Goal: Task Accomplishment & Management: Manage account settings

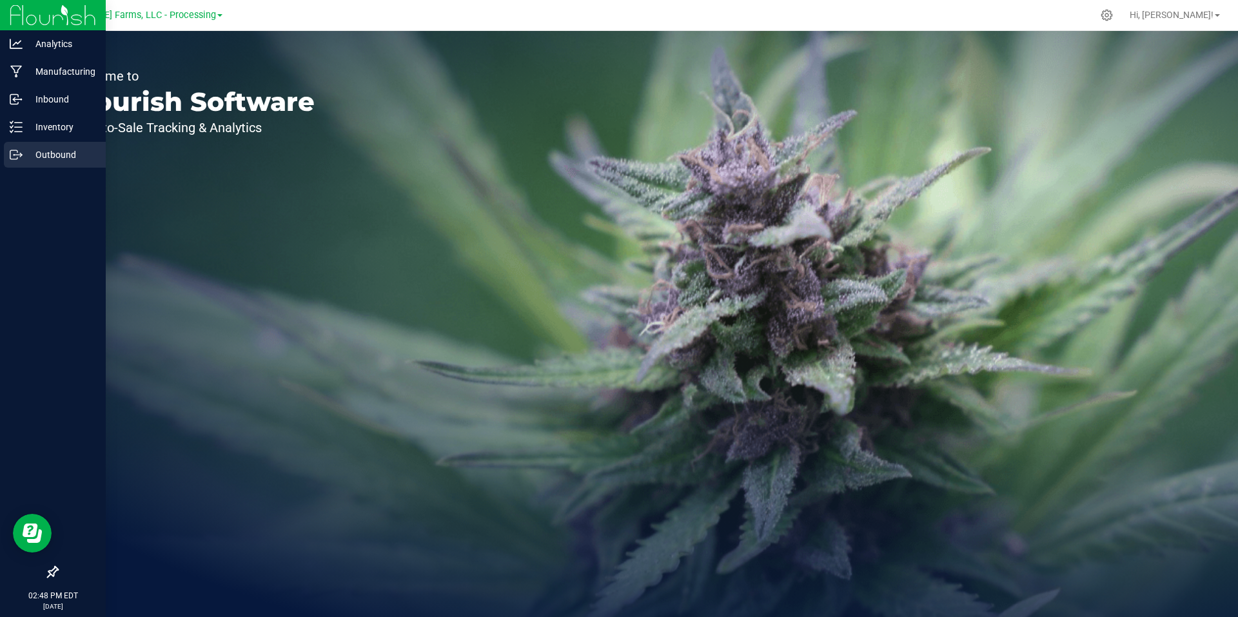
click at [40, 158] on p "Outbound" at bounding box center [61, 154] width 77 height 15
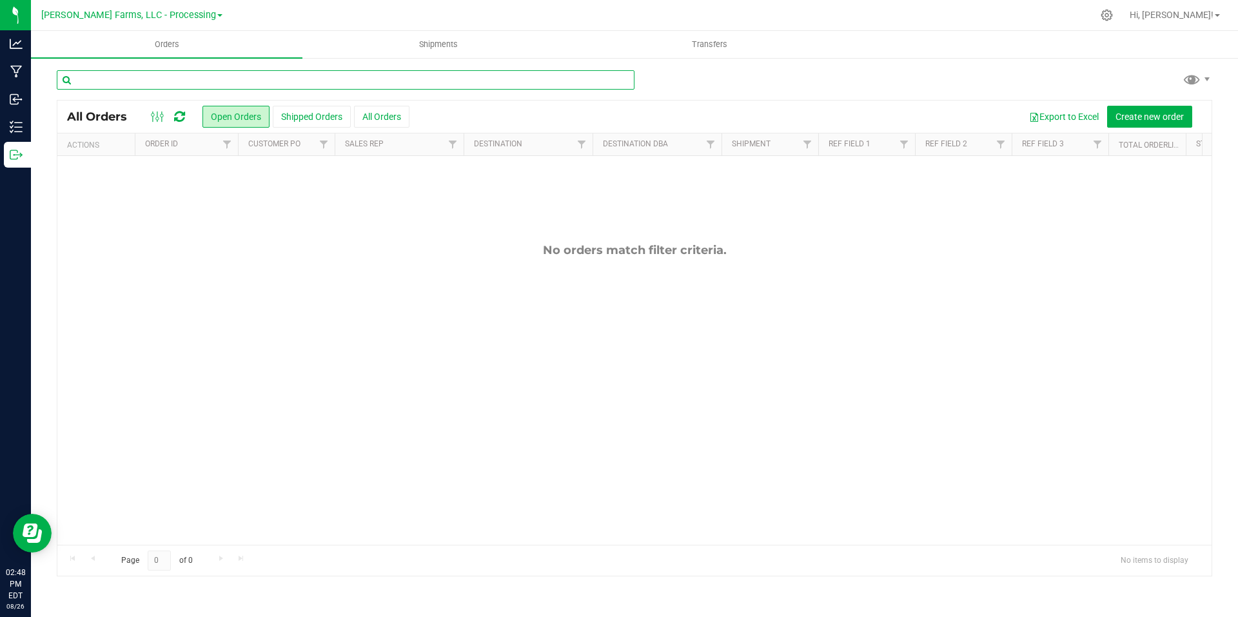
click at [246, 81] on input "text" at bounding box center [346, 79] width 578 height 19
click at [1157, 107] on button "Create new order" at bounding box center [1150, 117] width 85 height 22
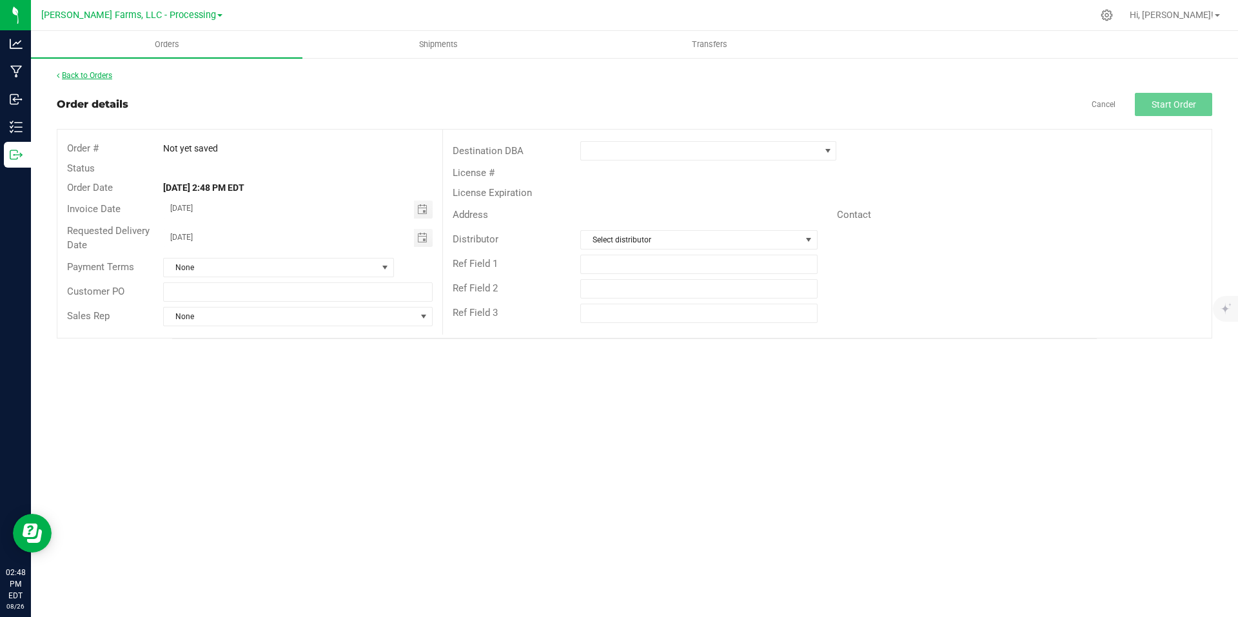
click at [95, 78] on link "Back to Orders" at bounding box center [84, 75] width 55 height 9
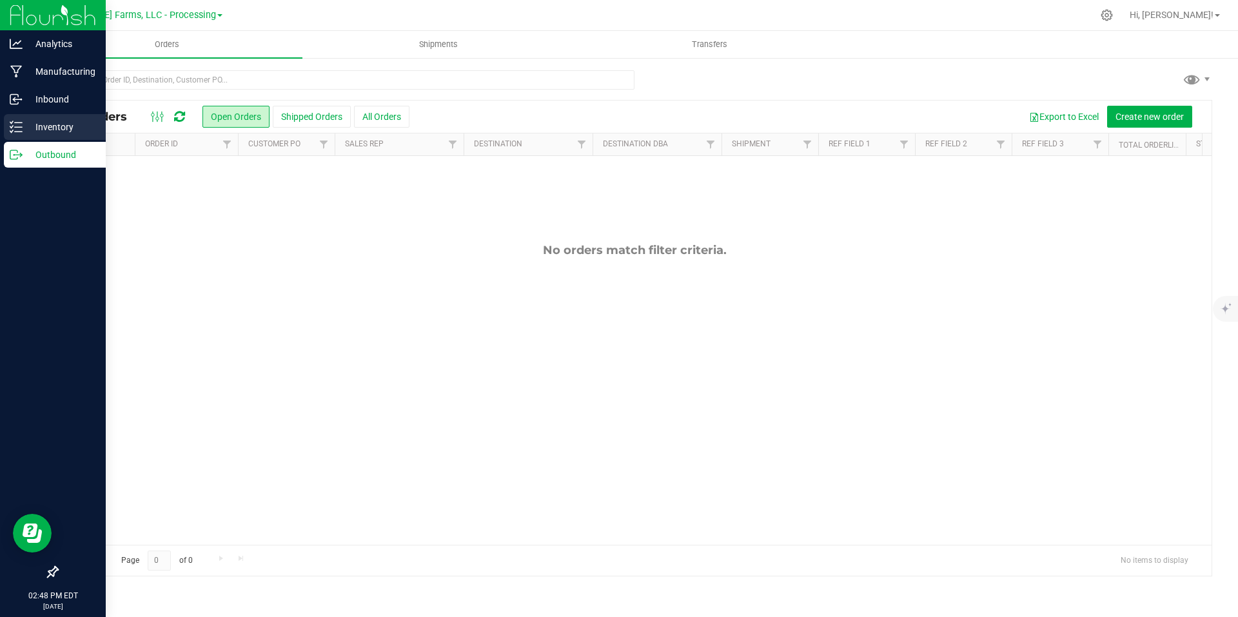
click at [59, 123] on p "Inventory" at bounding box center [61, 126] width 77 height 15
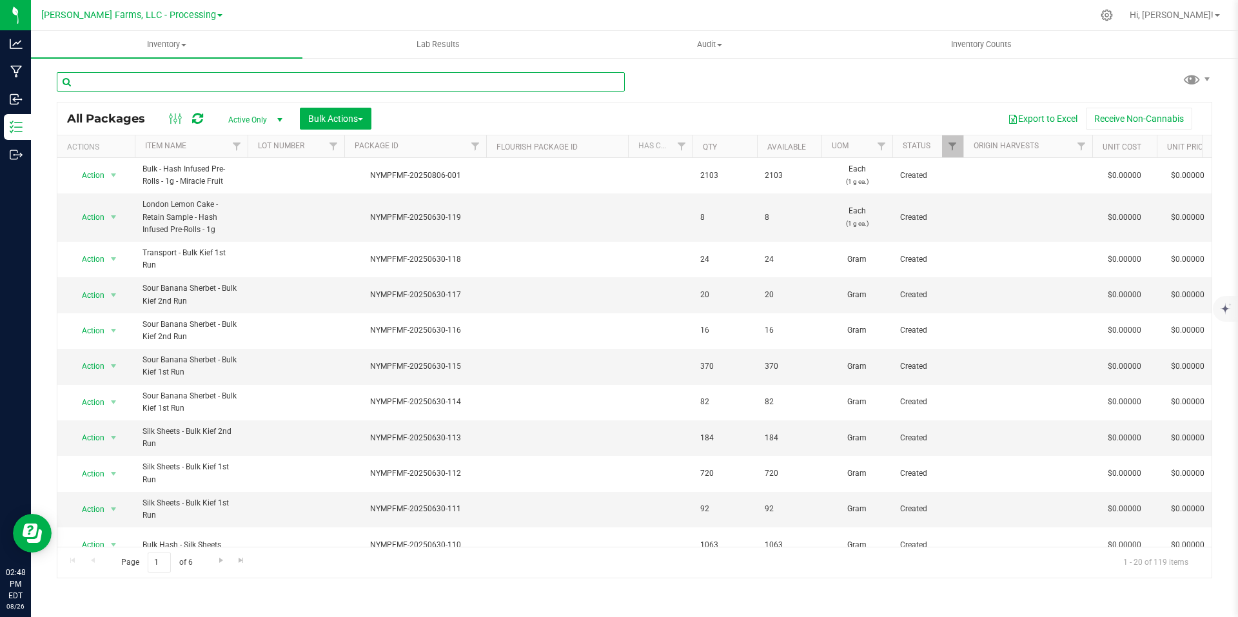
click at [386, 85] on input "text" at bounding box center [341, 81] width 568 height 19
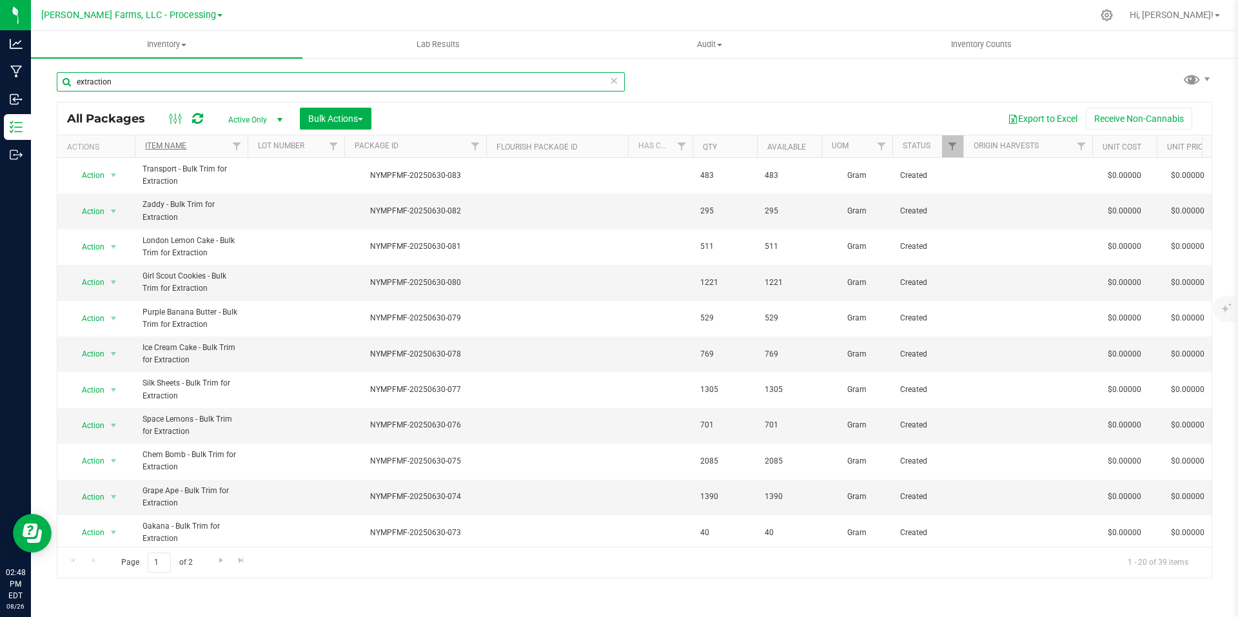
type input "extraction"
click at [174, 145] on link "Item Name" at bounding box center [165, 145] width 41 height 9
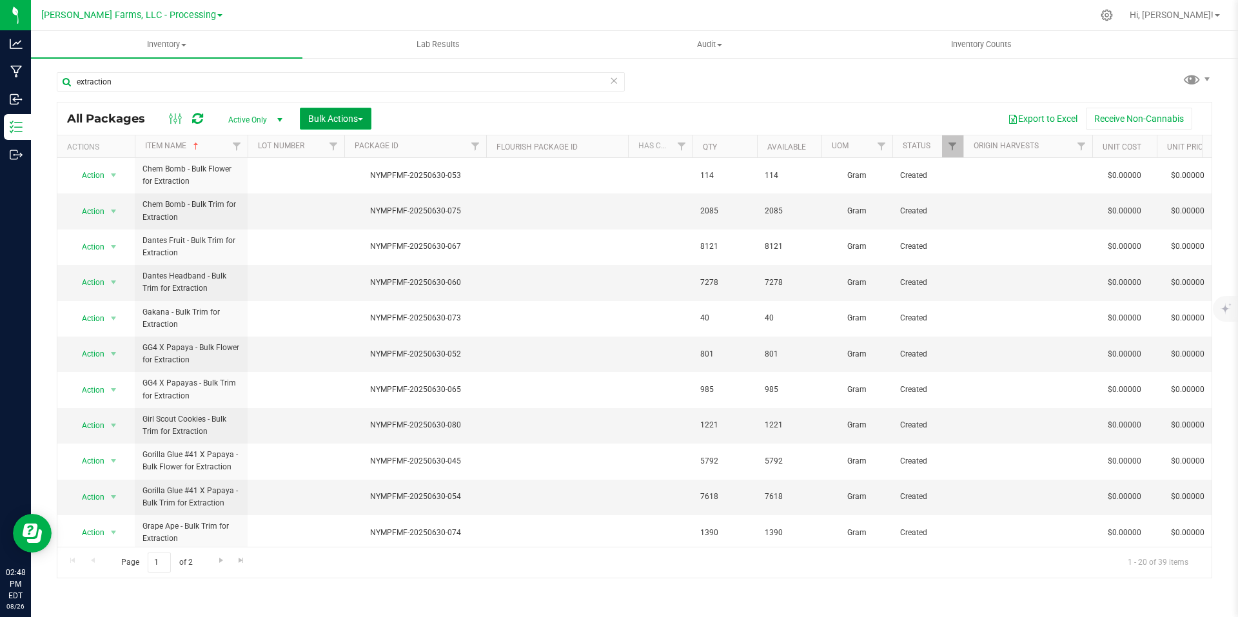
click at [361, 119] on span "button" at bounding box center [360, 119] width 5 height 3
click at [492, 115] on div "Export to Excel Receive Non-Cannabis" at bounding box center [791, 119] width 821 height 22
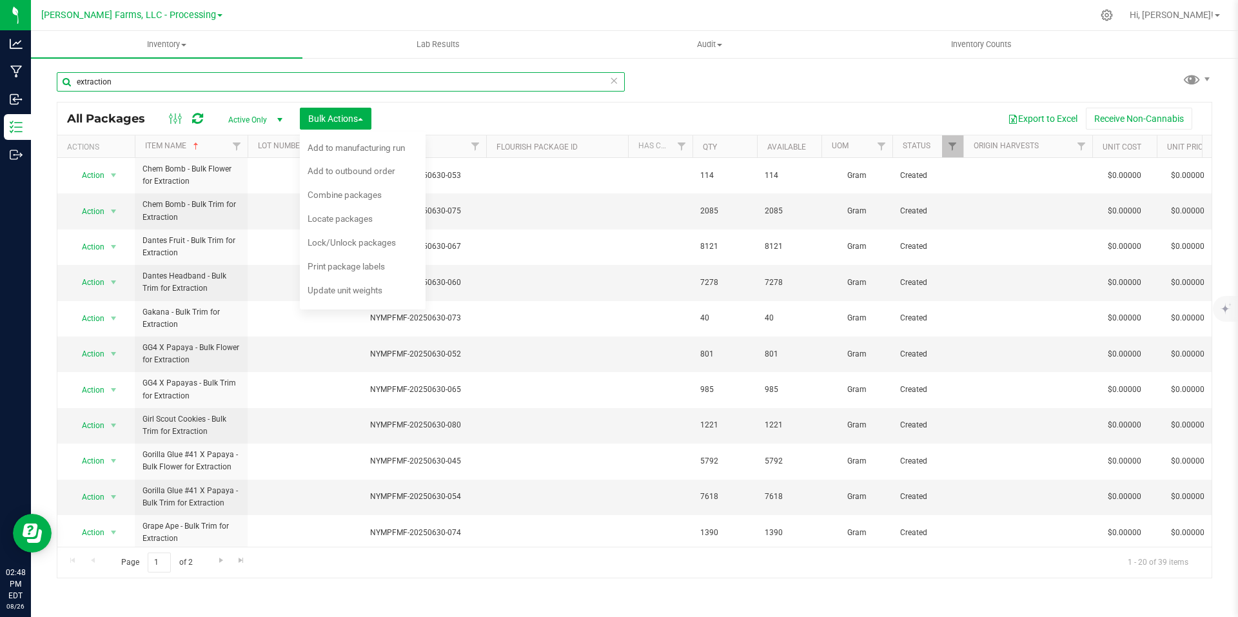
click at [488, 88] on input "extraction" at bounding box center [341, 81] width 568 height 19
click at [759, 110] on div "Export to Excel Receive Non-Cannabis" at bounding box center [791, 119] width 821 height 22
click at [50, 241] on div "extraction All Packages Active Only Active Only Lab Samples Locked All Bulk Act…" at bounding box center [634, 253] width 1207 height 393
click at [386, 174] on span "Add to outbound order" at bounding box center [352, 171] width 88 height 10
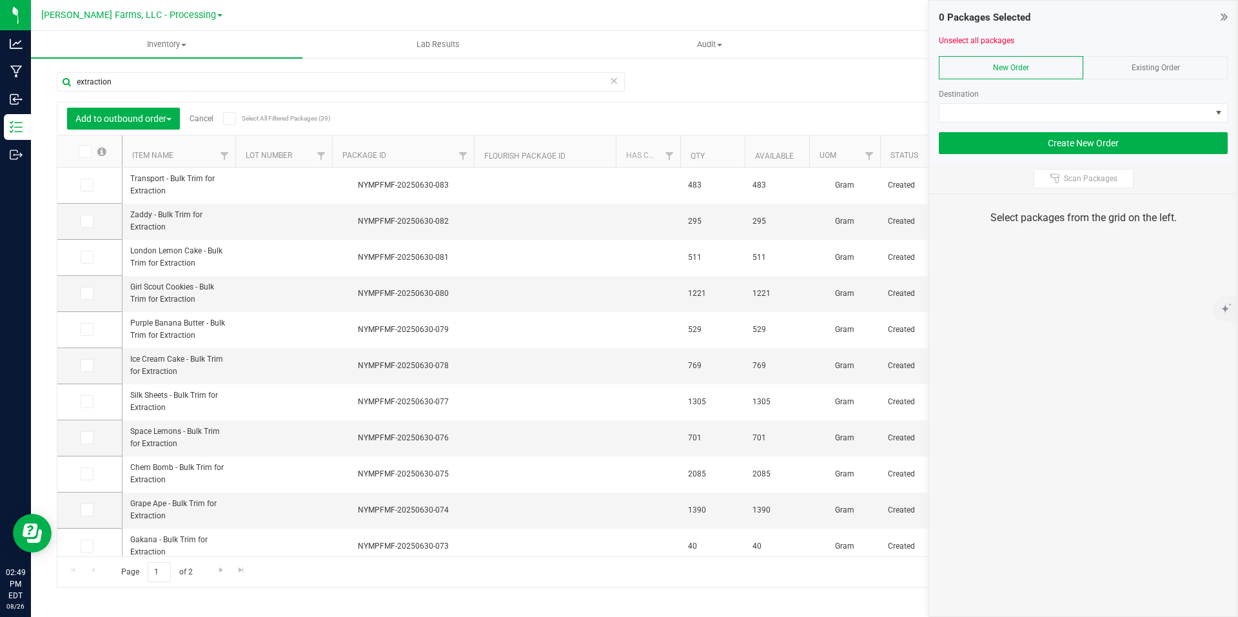
click at [85, 152] on icon at bounding box center [84, 152] width 8 height 0
click at [0, 0] on input "checkbox" at bounding box center [0, 0] width 0 height 0
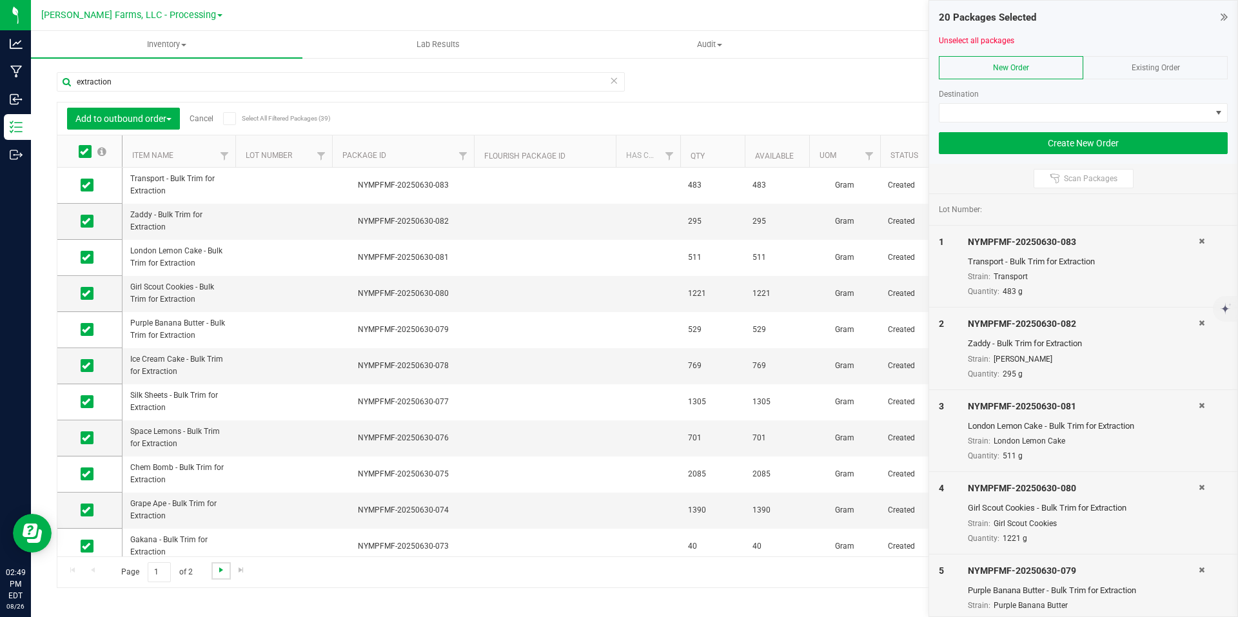
click at [220, 568] on span "Go to the next page" at bounding box center [221, 570] width 10 height 10
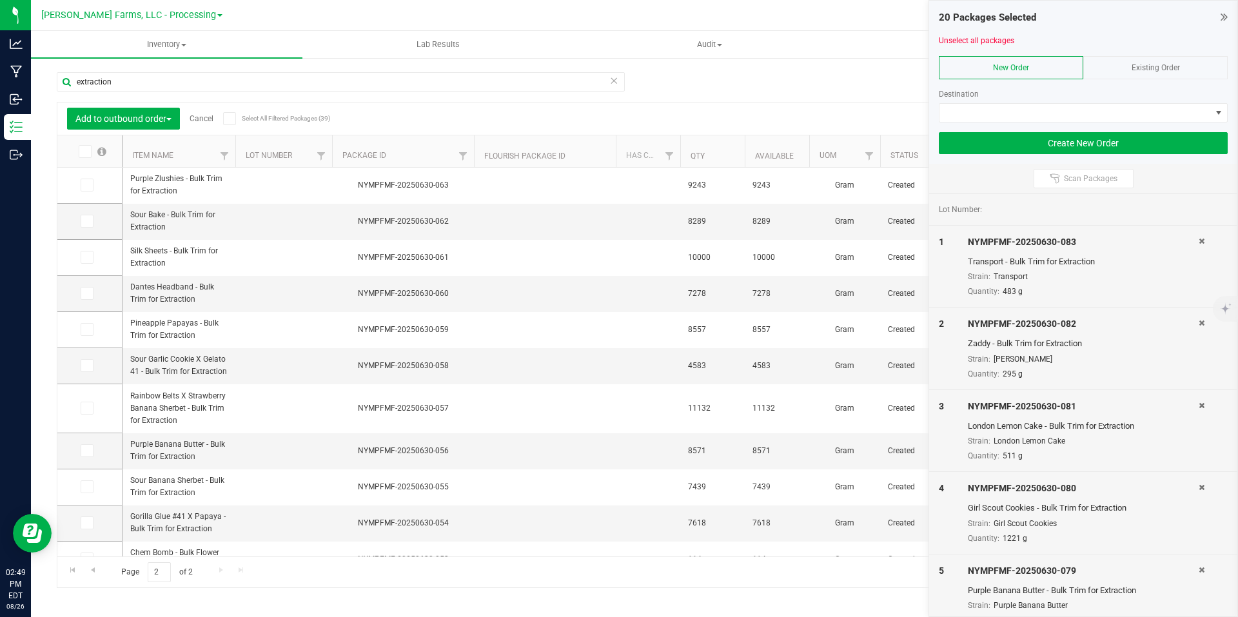
click at [87, 152] on icon at bounding box center [84, 152] width 8 height 0
click at [0, 0] on input "checkbox" at bounding box center [0, 0] width 0 height 0
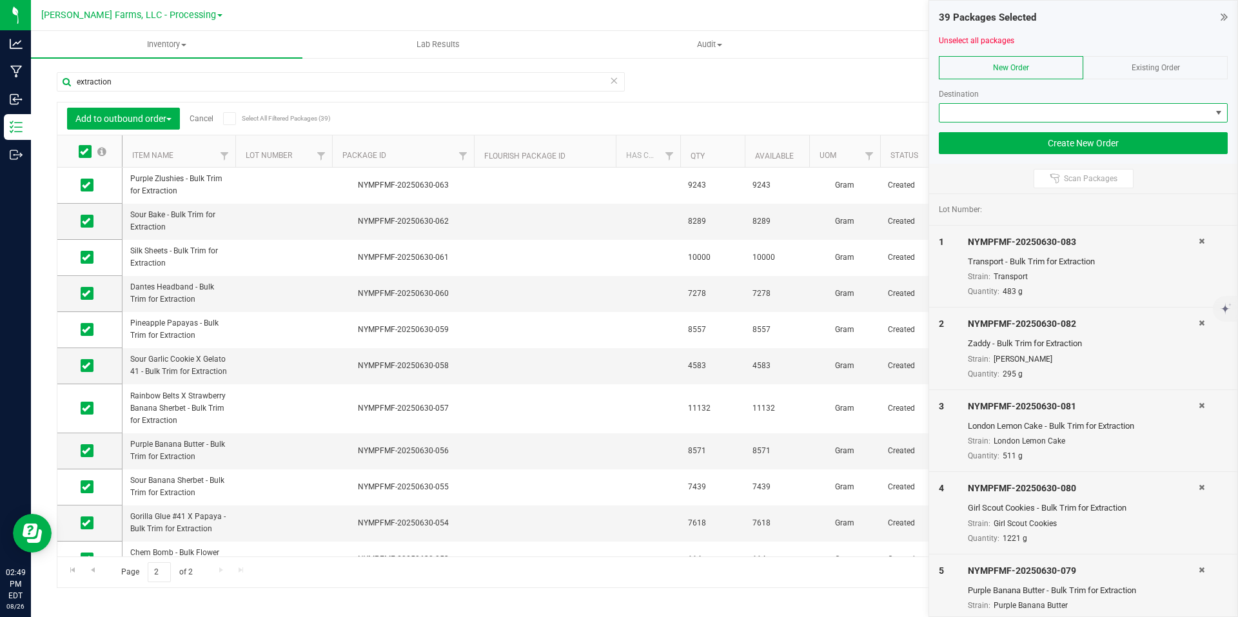
click at [1213, 114] on span at bounding box center [1219, 113] width 16 height 18
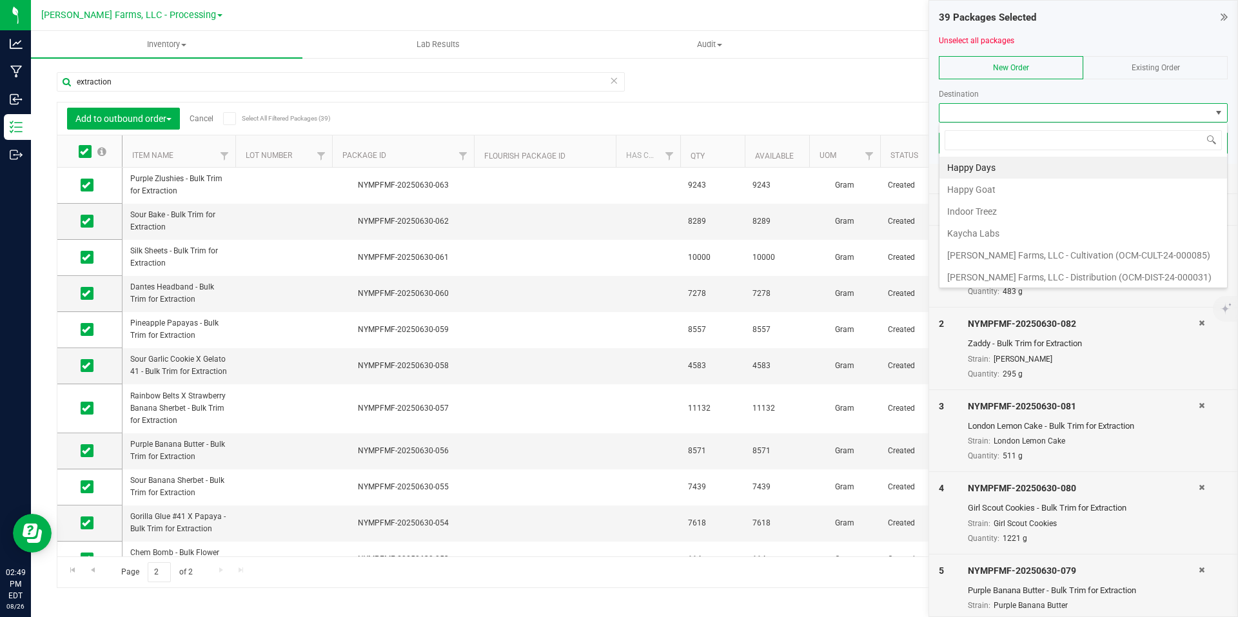
click at [1177, 25] on div at bounding box center [1083, 30] width 289 height 10
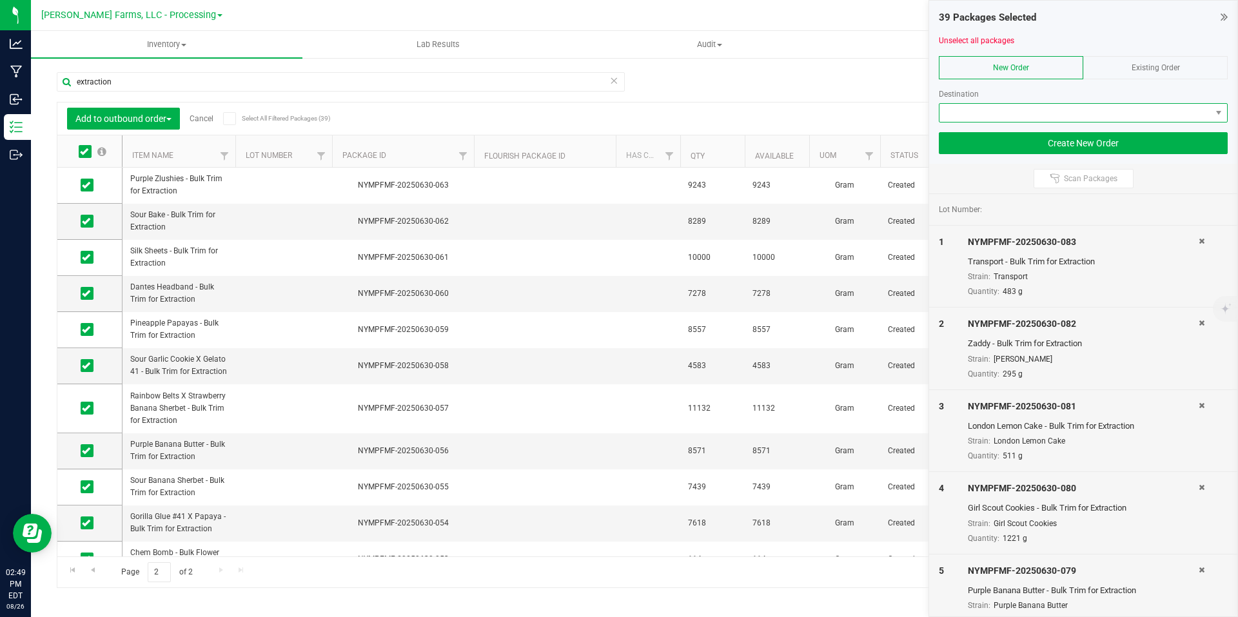
click at [1160, 117] on span at bounding box center [1076, 113] width 272 height 18
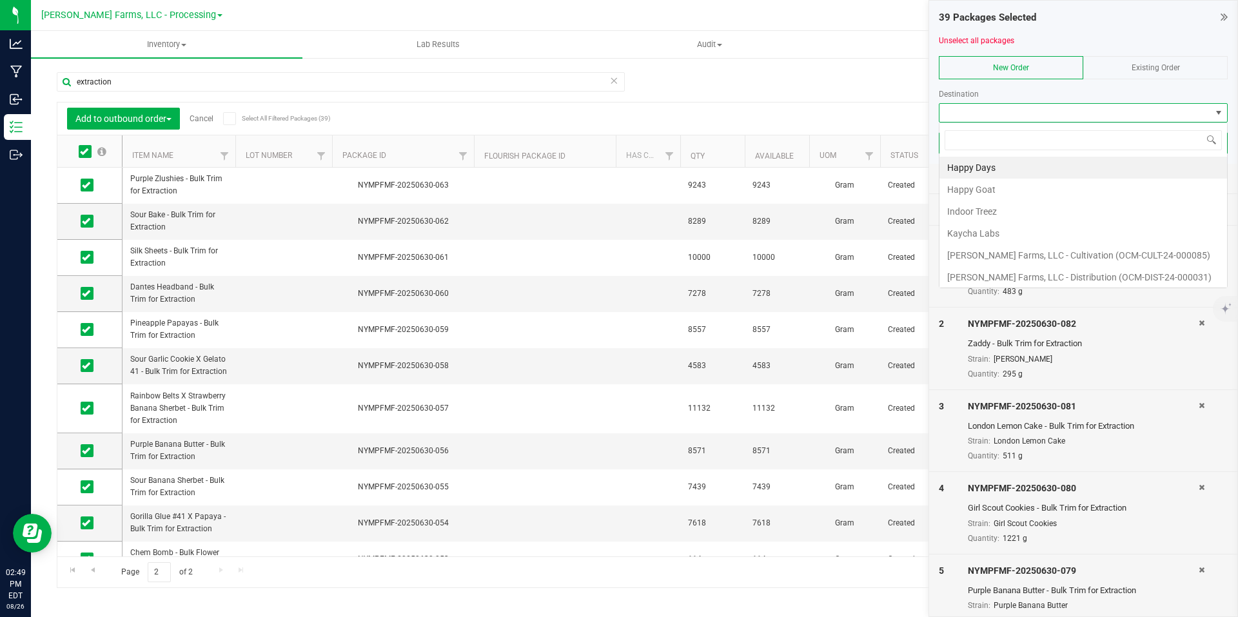
scroll to position [19, 289]
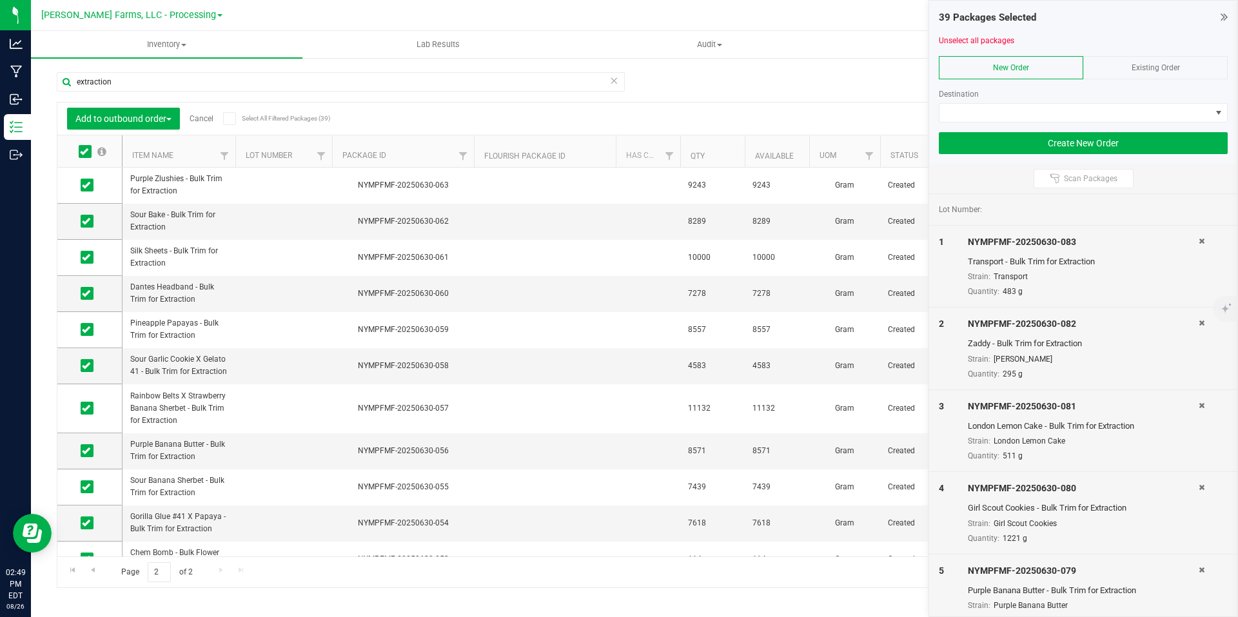
click at [1151, 96] on div "Destination" at bounding box center [1083, 94] width 289 height 12
click at [1226, 20] on icon at bounding box center [1224, 16] width 7 height 13
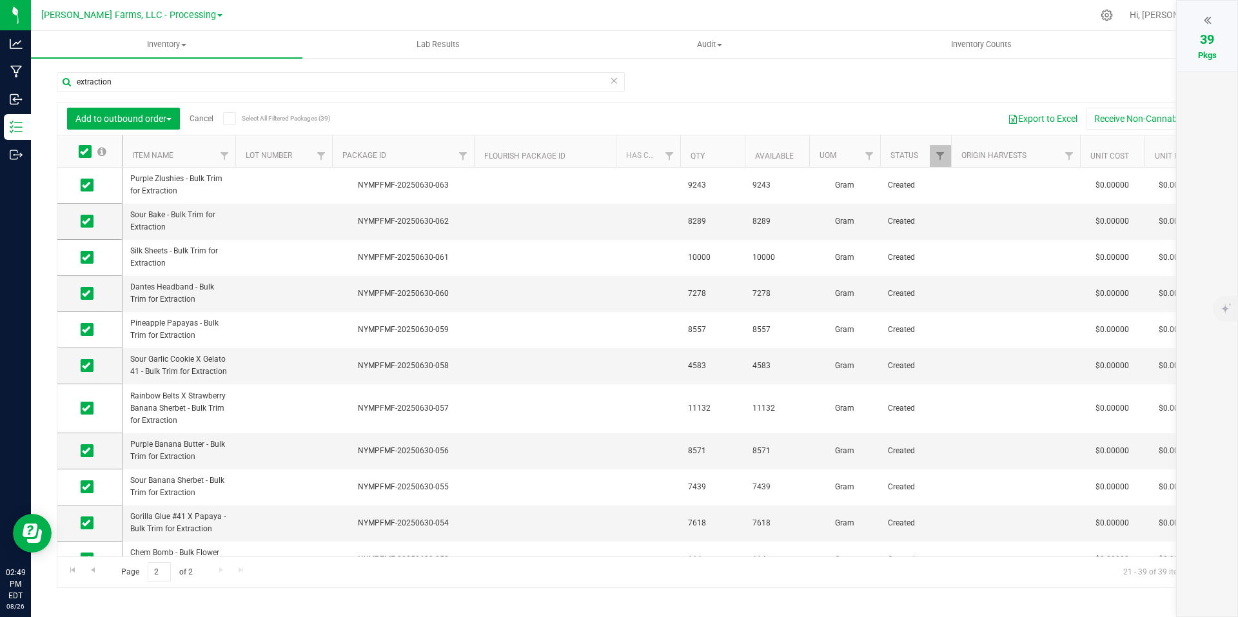
click at [1209, 21] on icon at bounding box center [1207, 20] width 7 height 13
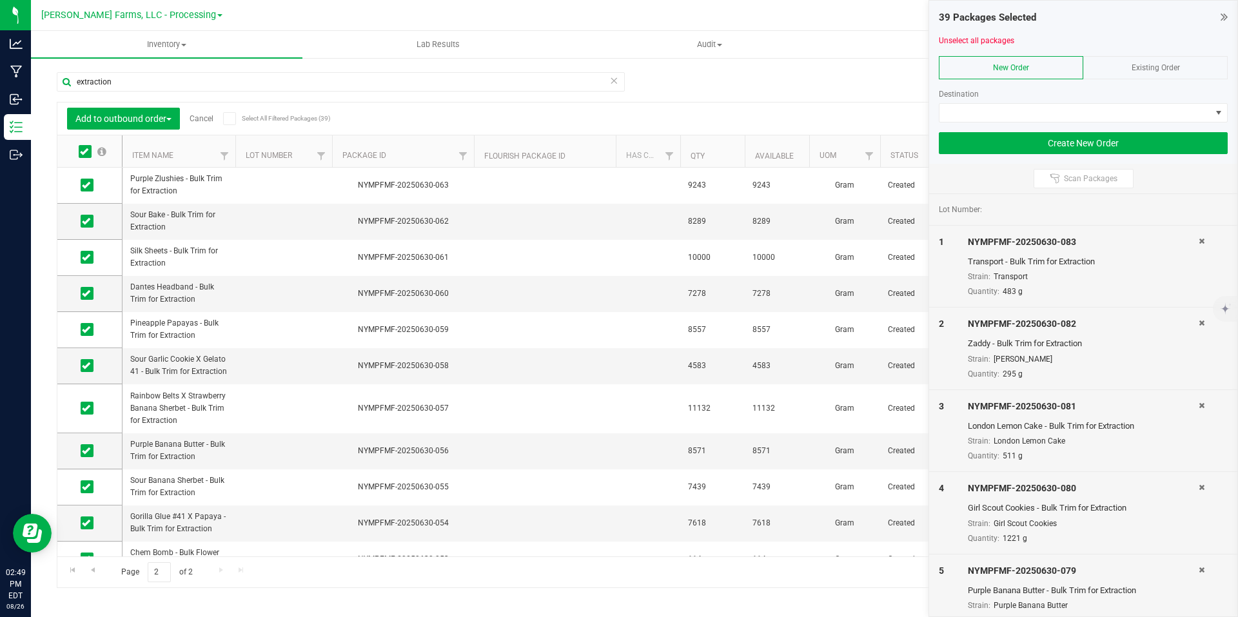
click at [503, 108] on div "Export to Excel Receive Non-Cannabis" at bounding box center [754, 119] width 896 height 22
click at [85, 152] on icon at bounding box center [84, 152] width 8 height 0
click at [0, 0] on input "checkbox" at bounding box center [0, 0] width 0 height 0
click at [1226, 17] on icon at bounding box center [1224, 16] width 7 height 13
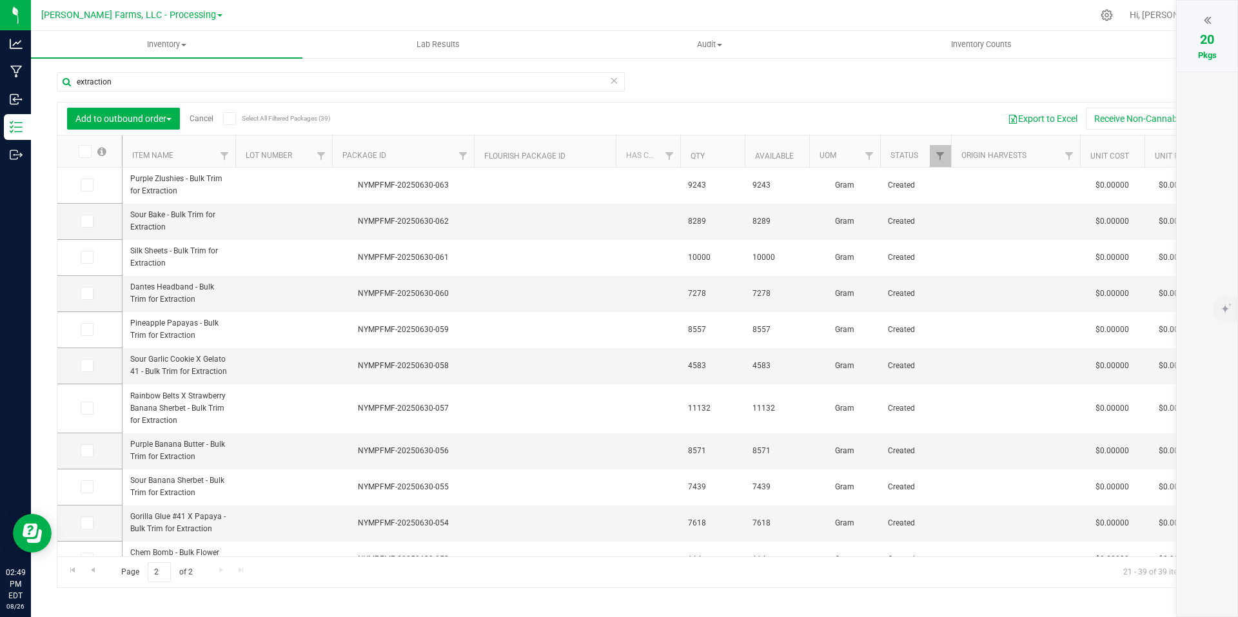
click at [1208, 23] on icon at bounding box center [1207, 20] width 7 height 13
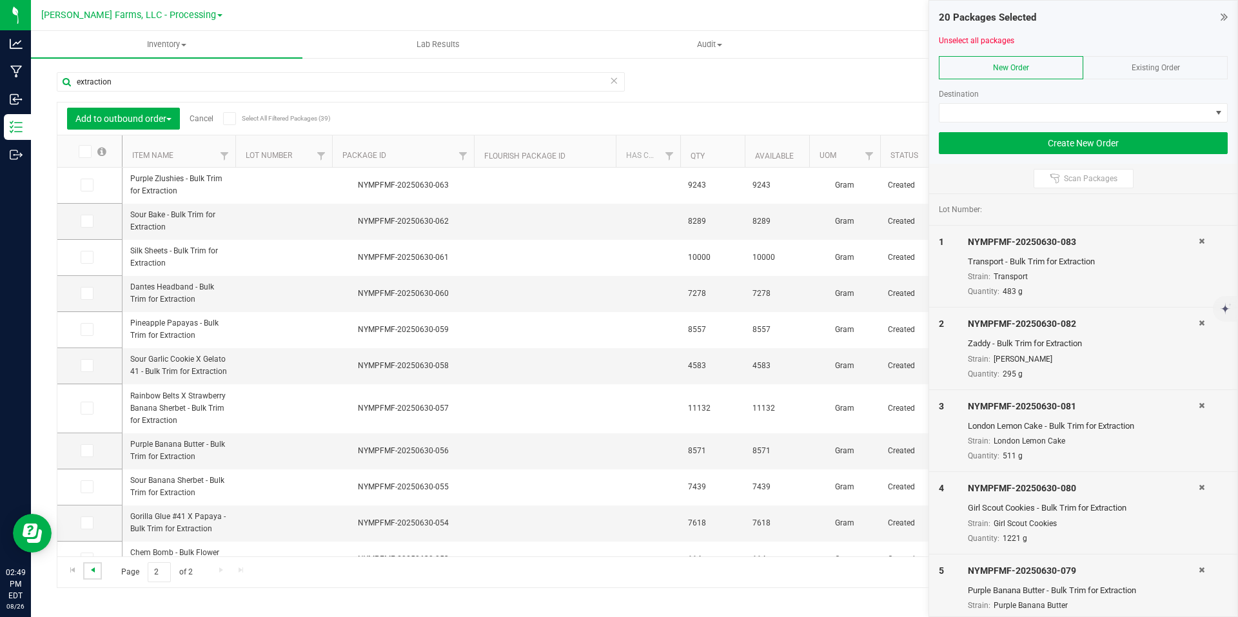
click at [93, 568] on span "Go to the previous page" at bounding box center [93, 570] width 10 height 10
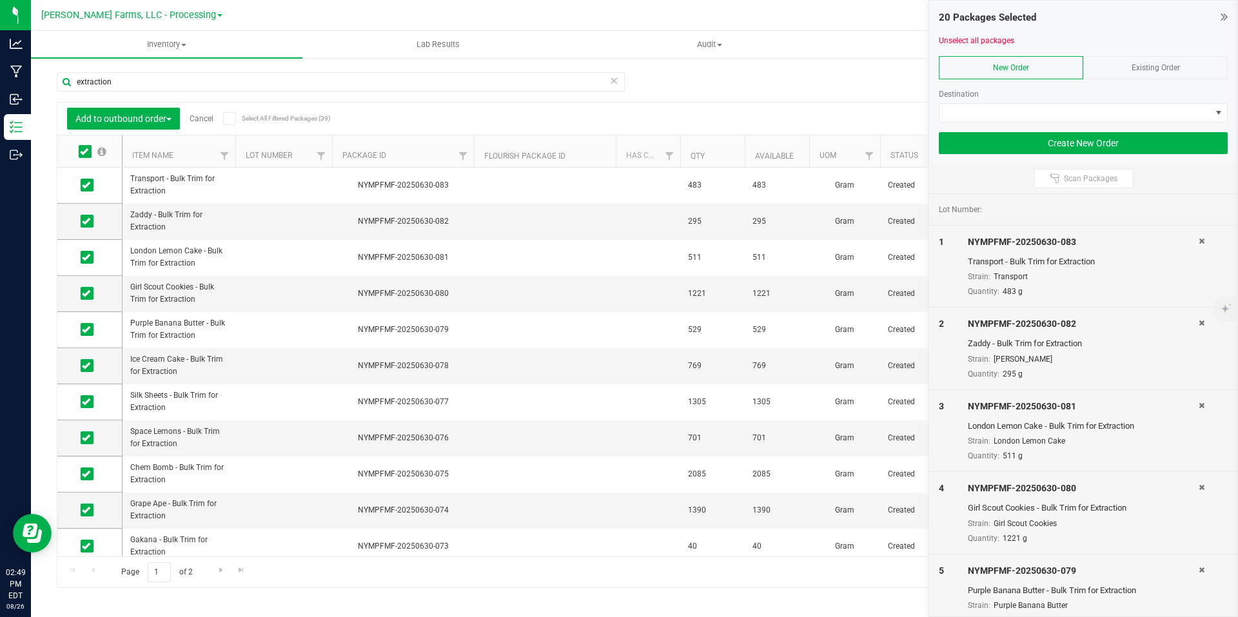
click at [88, 155] on span at bounding box center [85, 151] width 13 height 13
click at [82, 152] on icon at bounding box center [84, 152] width 8 height 0
click at [0, 0] on input "checkbox" at bounding box center [0, 0] width 0 height 0
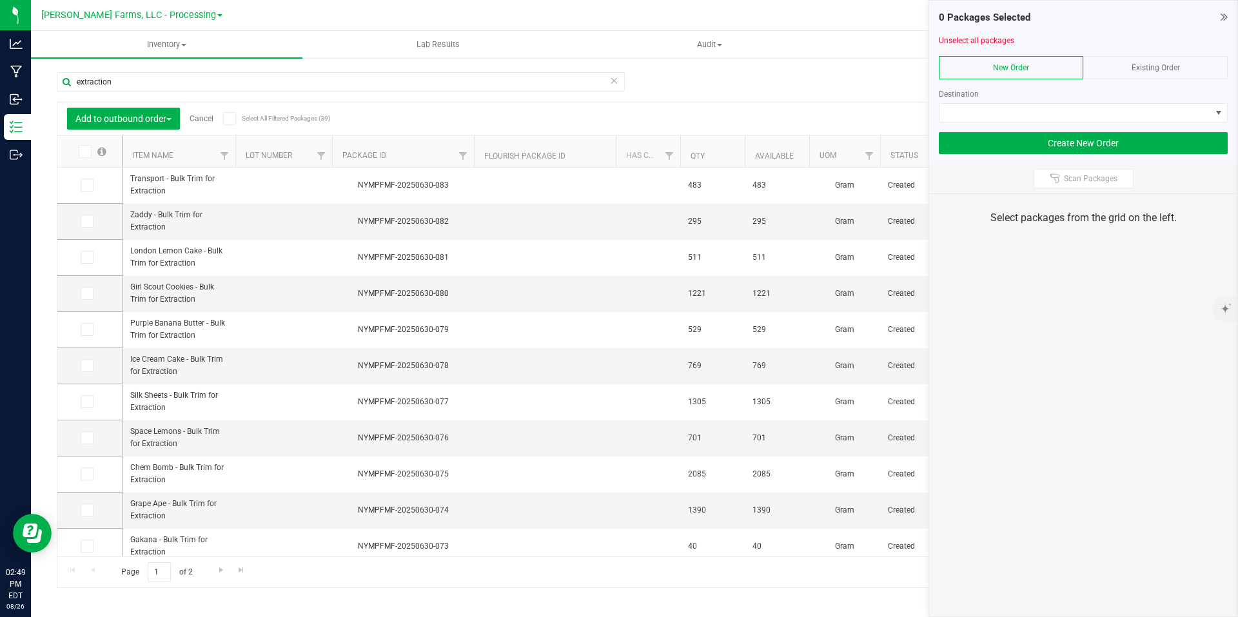
click at [818, 86] on div "extraction Add to outbound order Cancel Select All Filtered Packages (39) Add t…" at bounding box center [635, 324] width 1156 height 528
click at [689, 74] on div "extraction Add to outbound order Cancel Select All Filtered Packages (39) Add t…" at bounding box center [635, 324] width 1156 height 528
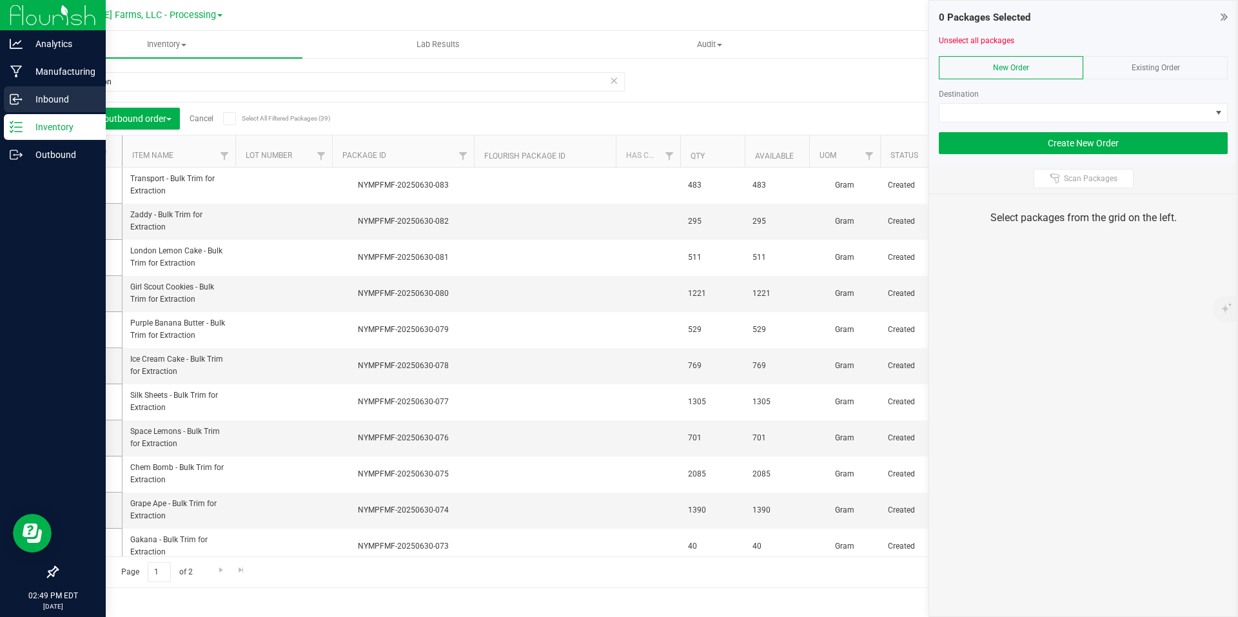
click at [20, 100] on icon at bounding box center [16, 99] width 13 height 13
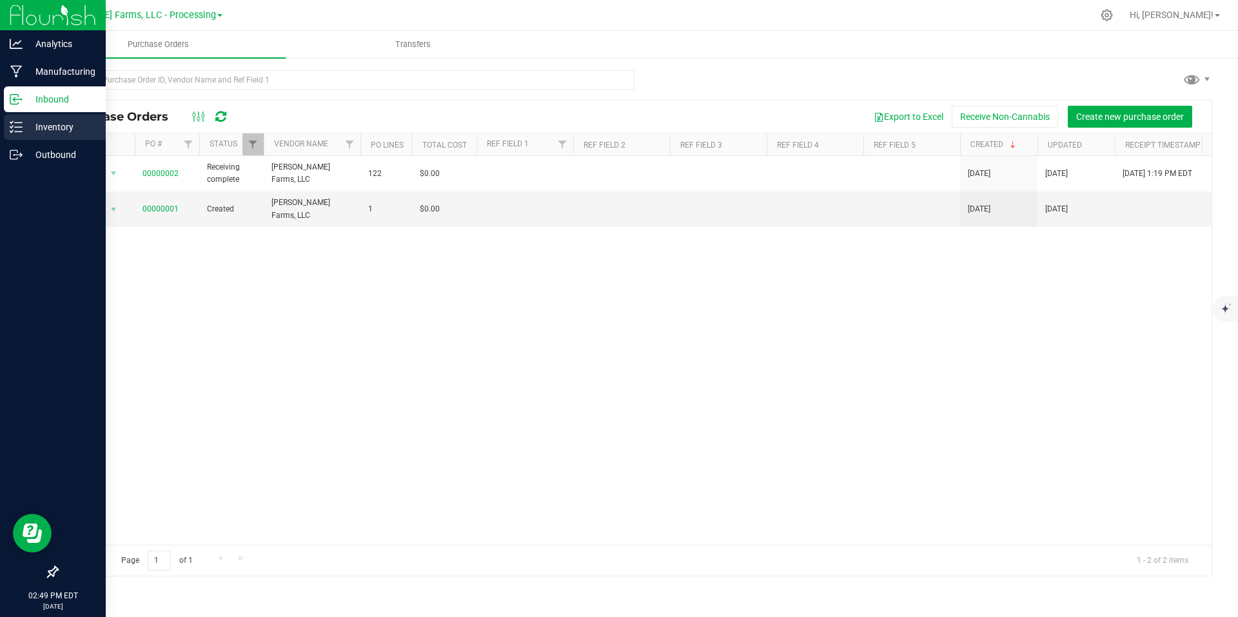
click at [64, 128] on p "Inventory" at bounding box center [61, 126] width 77 height 15
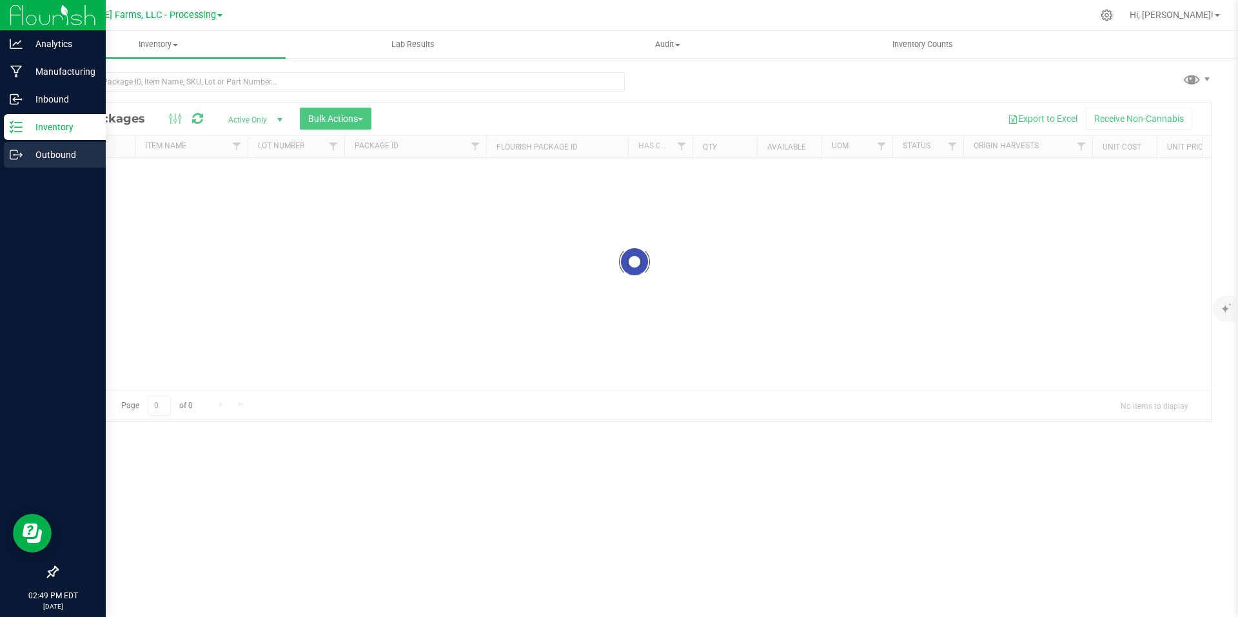
click at [52, 154] on p "Outbound" at bounding box center [61, 154] width 77 height 15
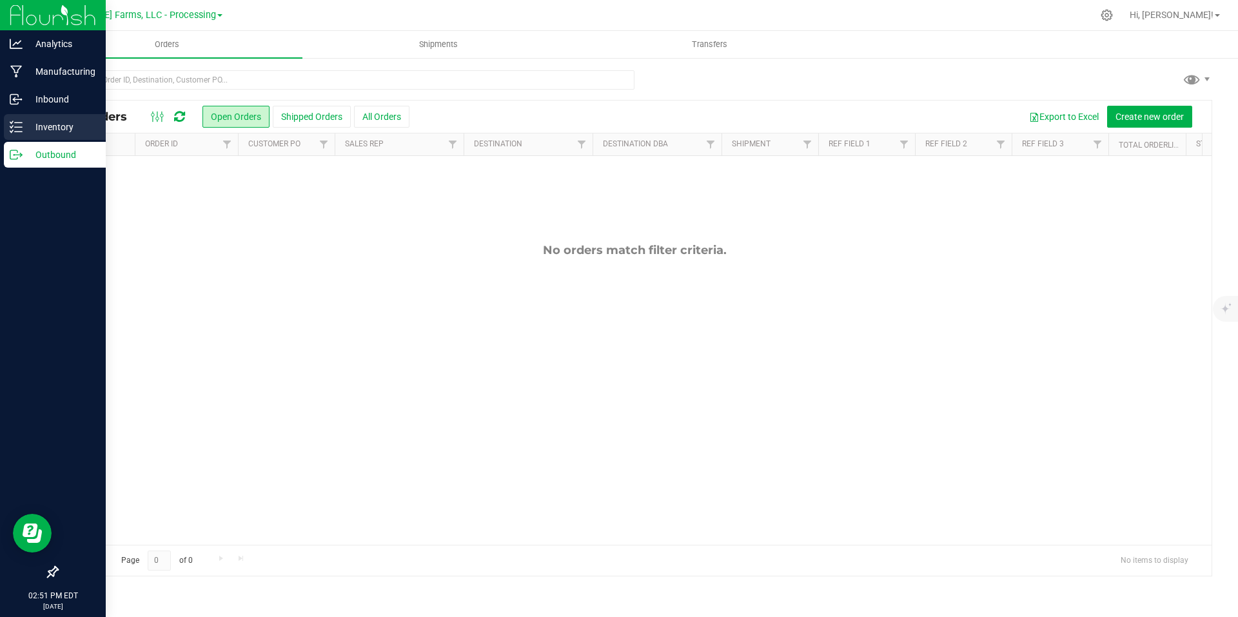
click at [43, 126] on p "Inventory" at bounding box center [61, 126] width 77 height 15
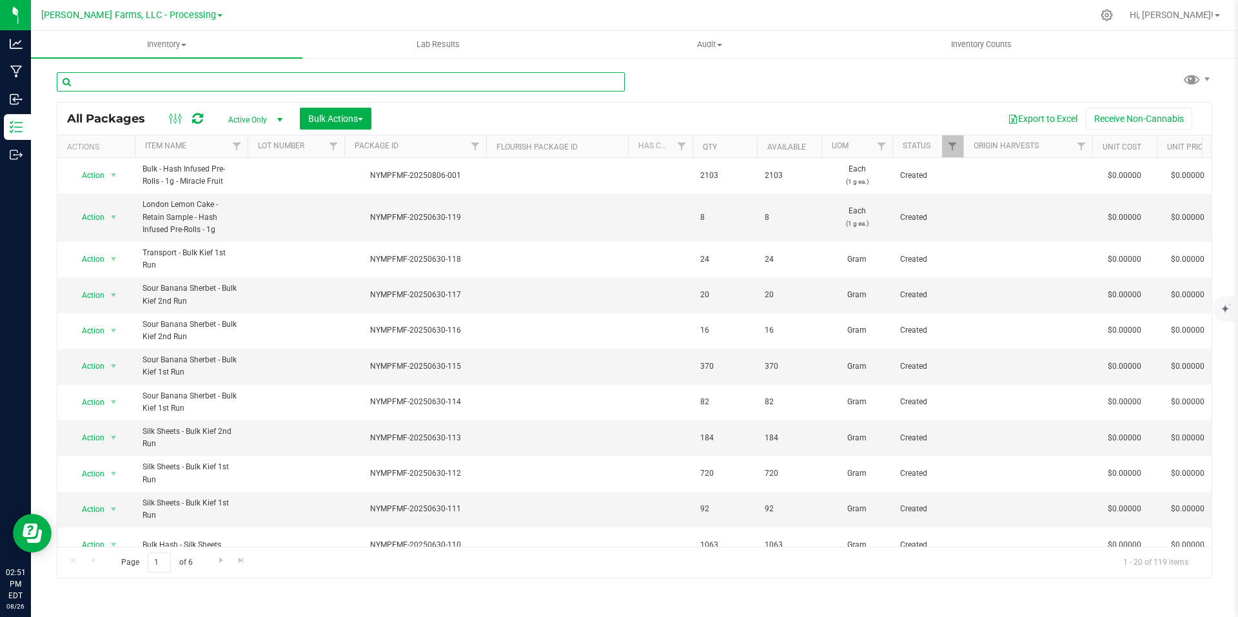
click at [223, 75] on input "text" at bounding box center [341, 81] width 568 height 19
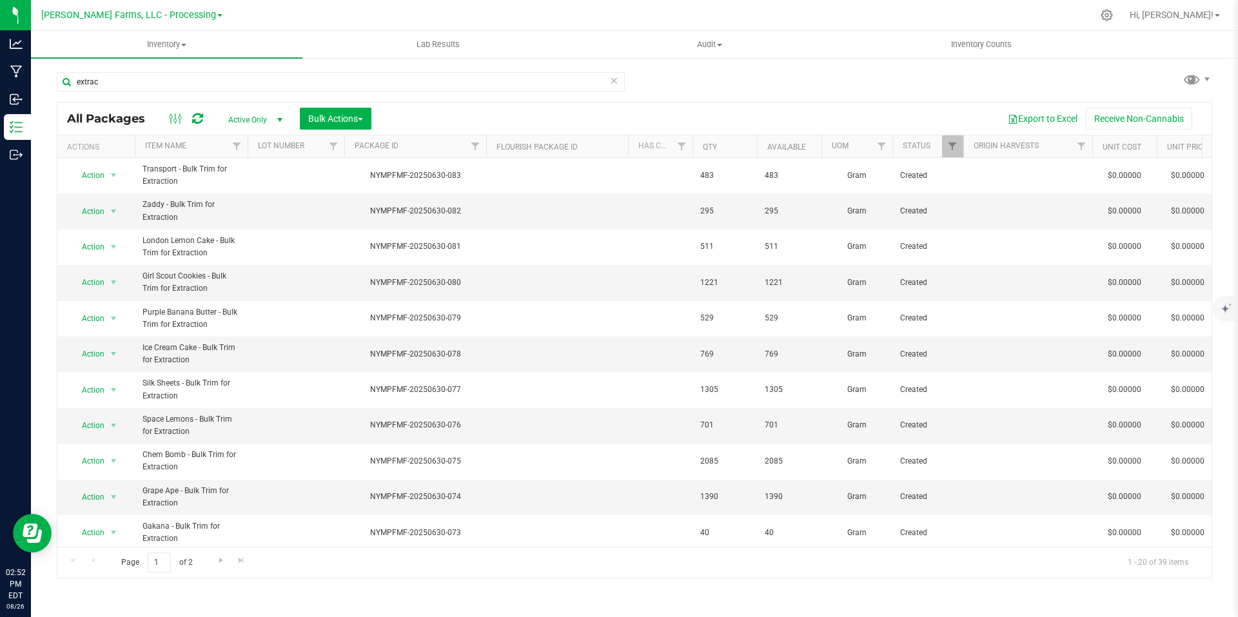
click at [179, 141] on th "Item Name" at bounding box center [191, 146] width 113 height 23
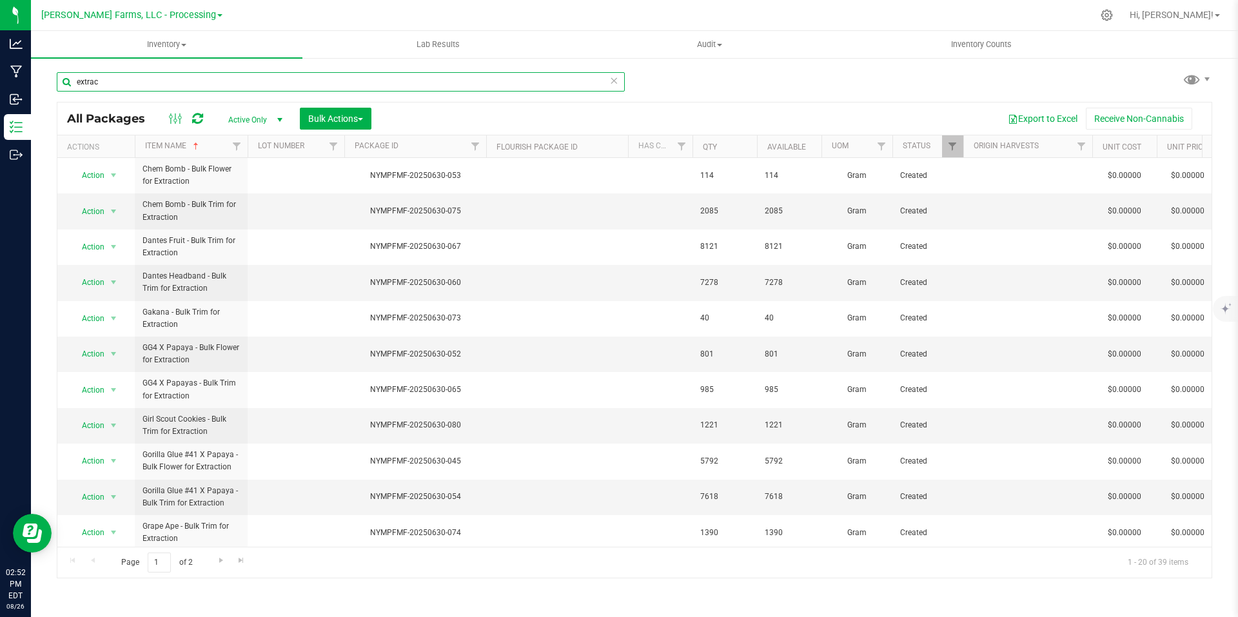
click at [170, 82] on input "extrac" at bounding box center [341, 81] width 568 height 19
type input "extraction"
click at [1114, 18] on icon at bounding box center [1107, 15] width 14 height 14
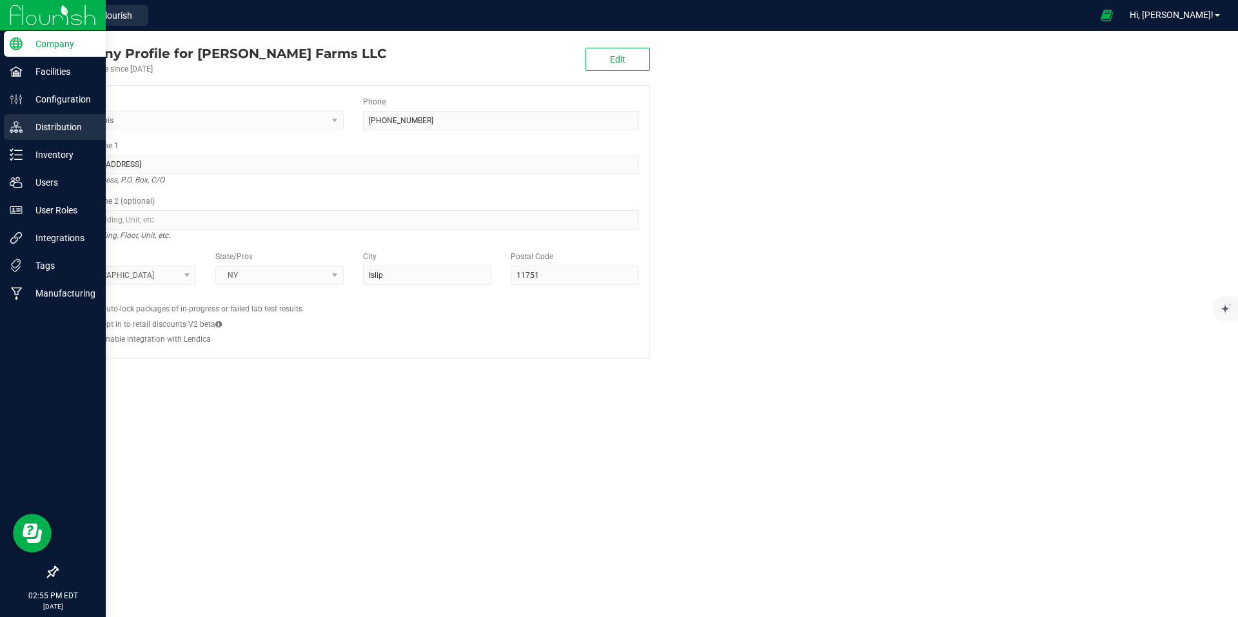
click at [66, 123] on p "Distribution" at bounding box center [61, 126] width 77 height 15
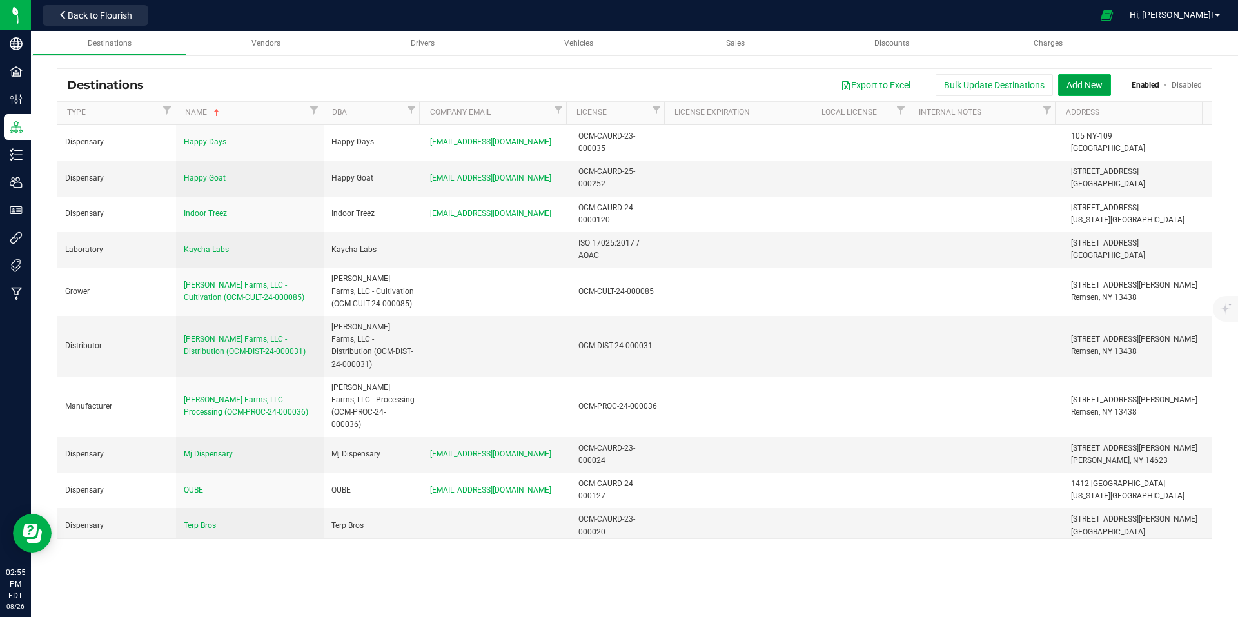
click at [1083, 85] on button "Add New" at bounding box center [1084, 85] width 53 height 22
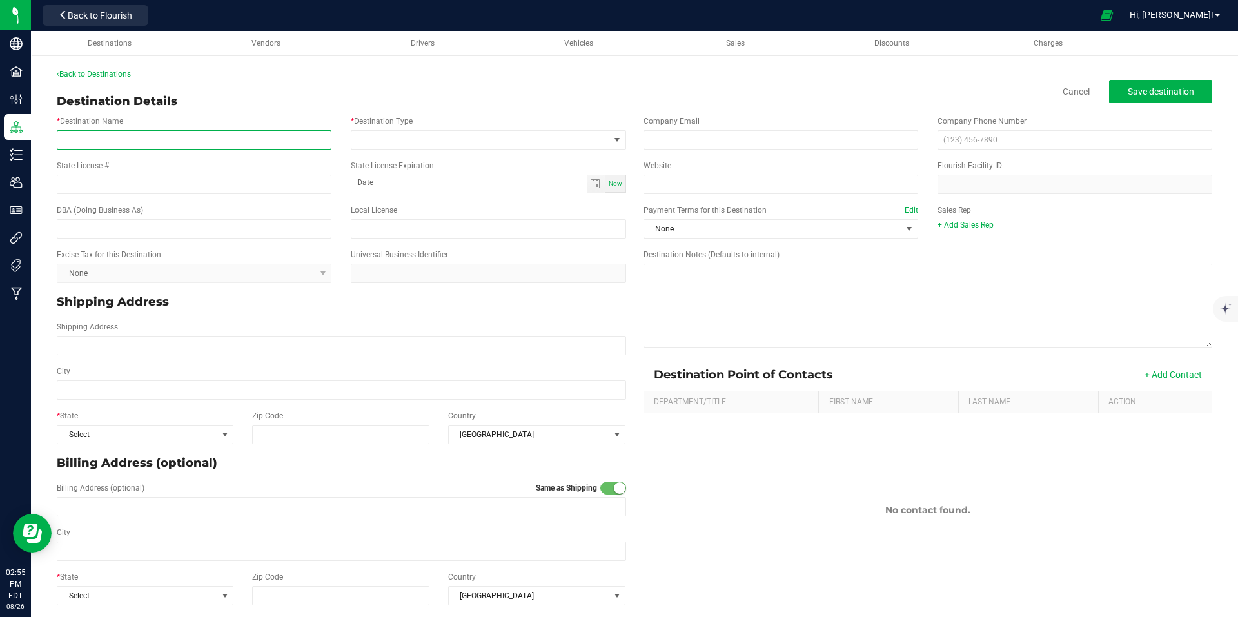
click at [193, 139] on input "* Destination Name" at bounding box center [194, 139] width 275 height 19
click at [512, 140] on span at bounding box center [480, 140] width 257 height 18
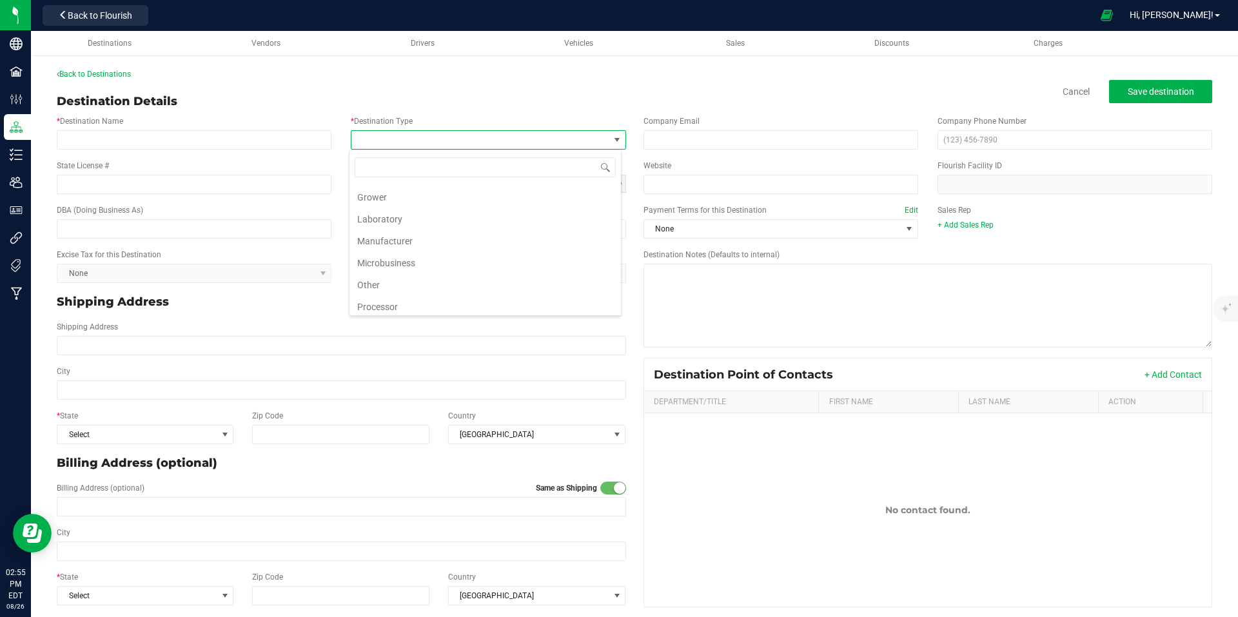
scroll to position [46, 0]
click at [446, 306] on li "Processor" at bounding box center [486, 302] width 272 height 22
click at [228, 138] on input "* Destination Name" at bounding box center [194, 139] width 275 height 19
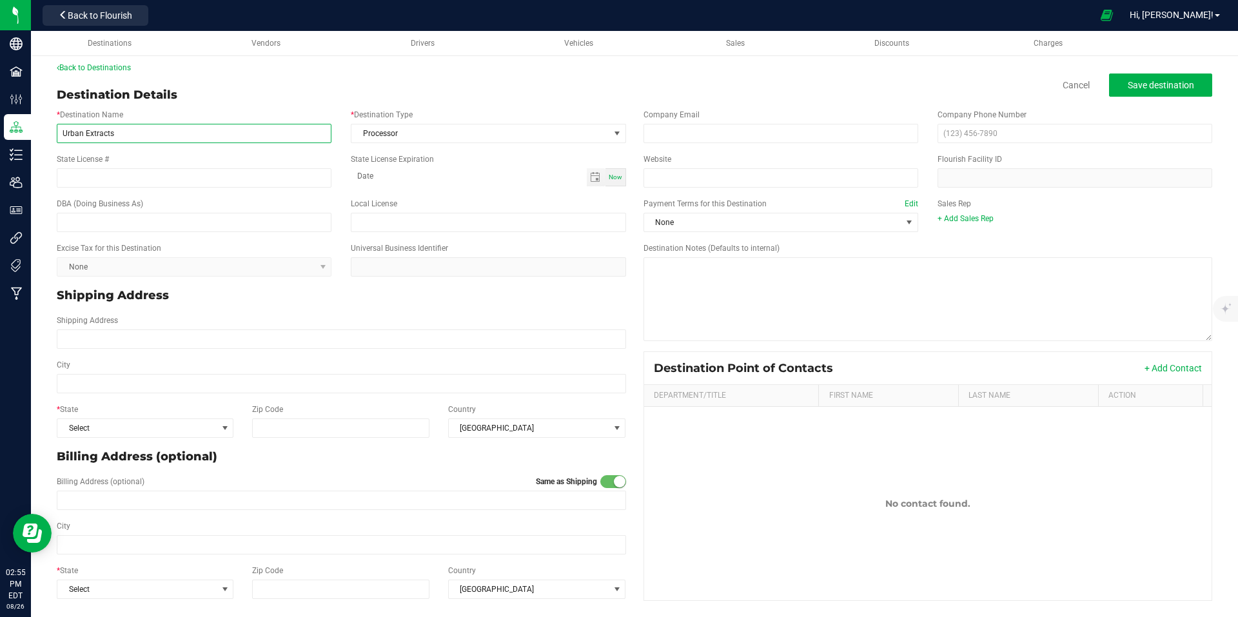
scroll to position [8, 0]
type input "Urban Extracts"
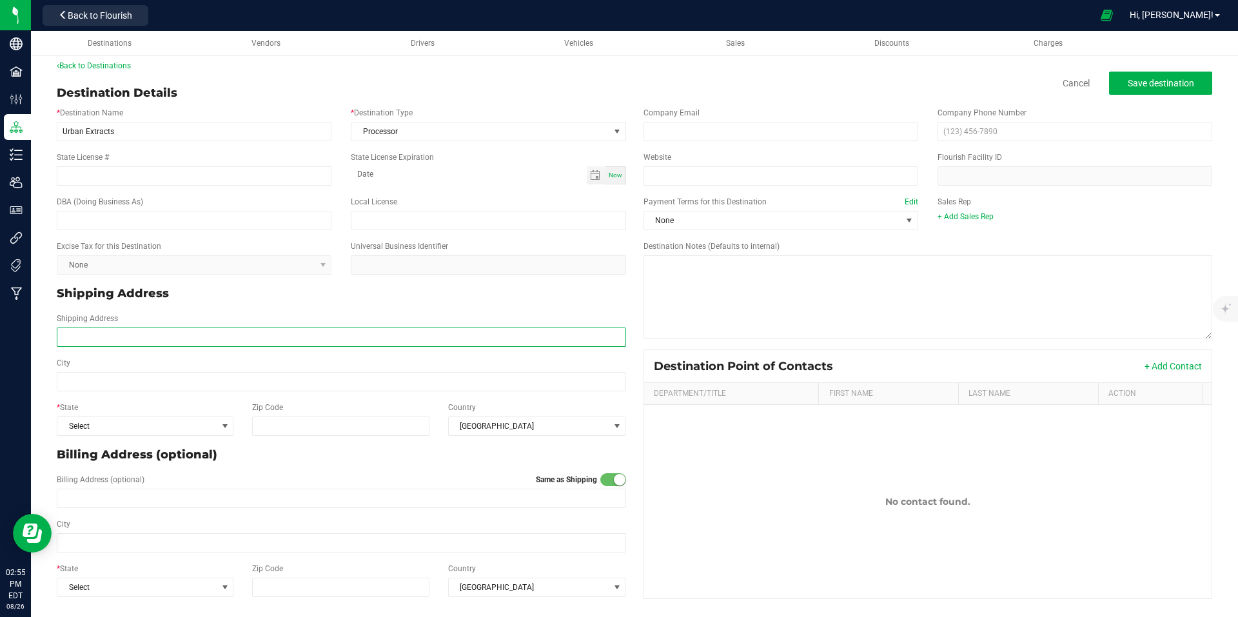
click at [186, 339] on input "Shipping Address" at bounding box center [342, 337] width 570 height 19
type input "43"
type input "43 [PERSON_NAME]"
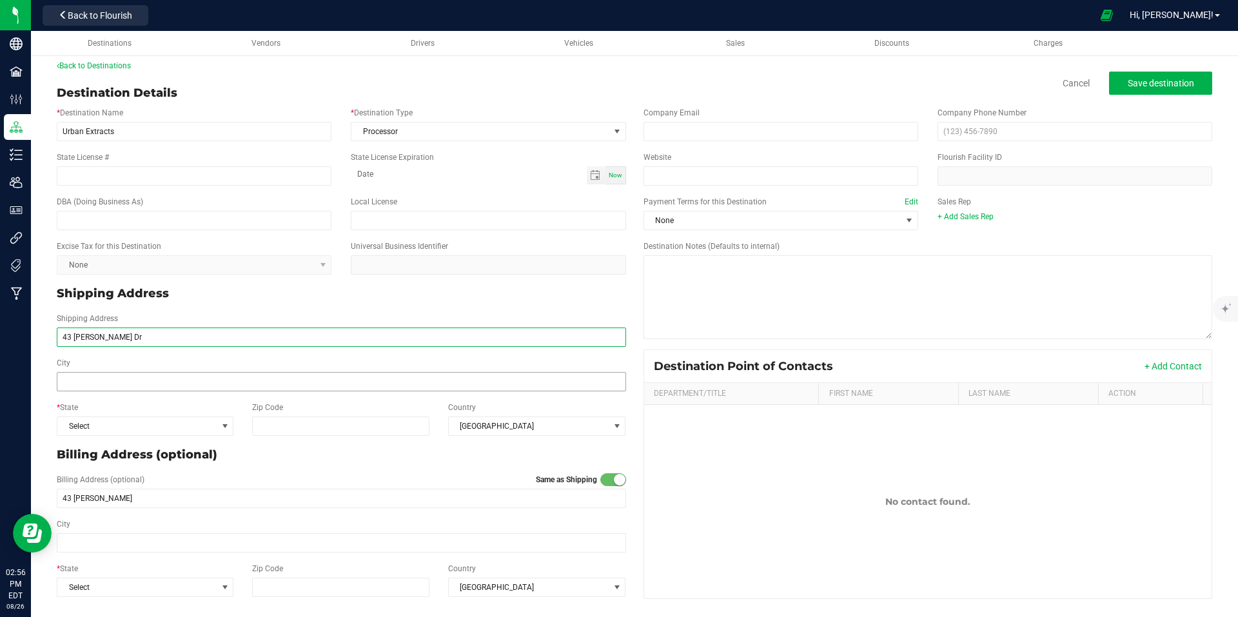
type input "43 [PERSON_NAME] Dr"
click at [248, 383] on input "City" at bounding box center [342, 381] width 570 height 19
type input "Warwick"
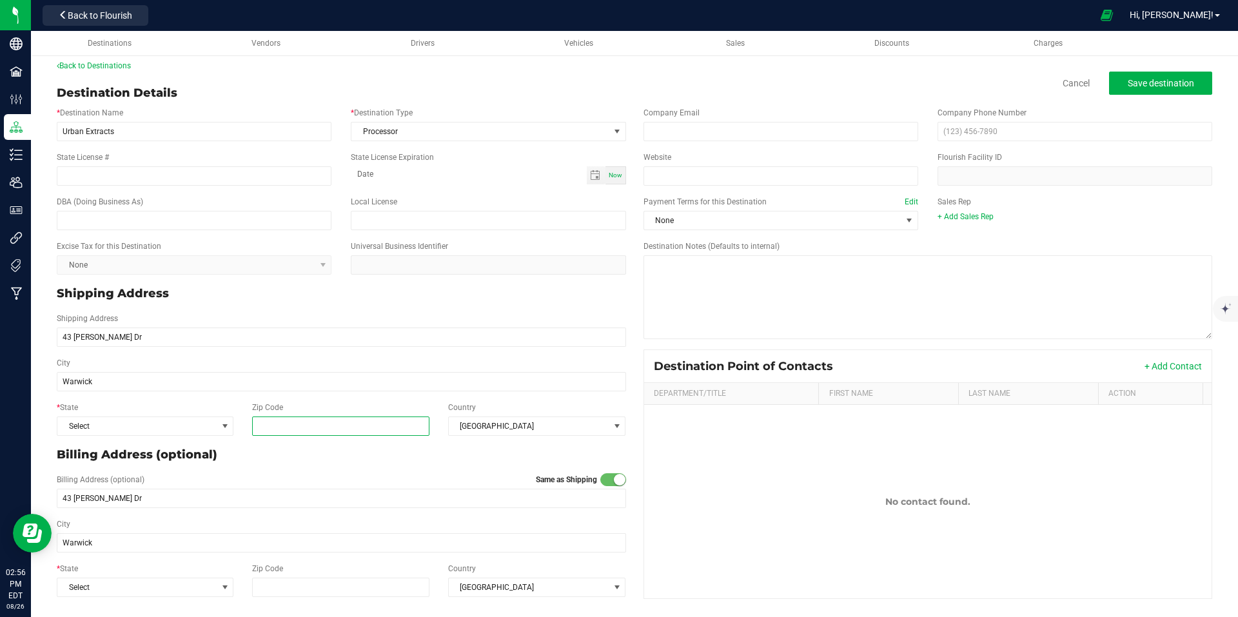
click at [324, 424] on input "Zip Code" at bounding box center [341, 426] width 178 height 19
type input "10990"
click at [212, 424] on span "Select" at bounding box center [136, 426] width 159 height 18
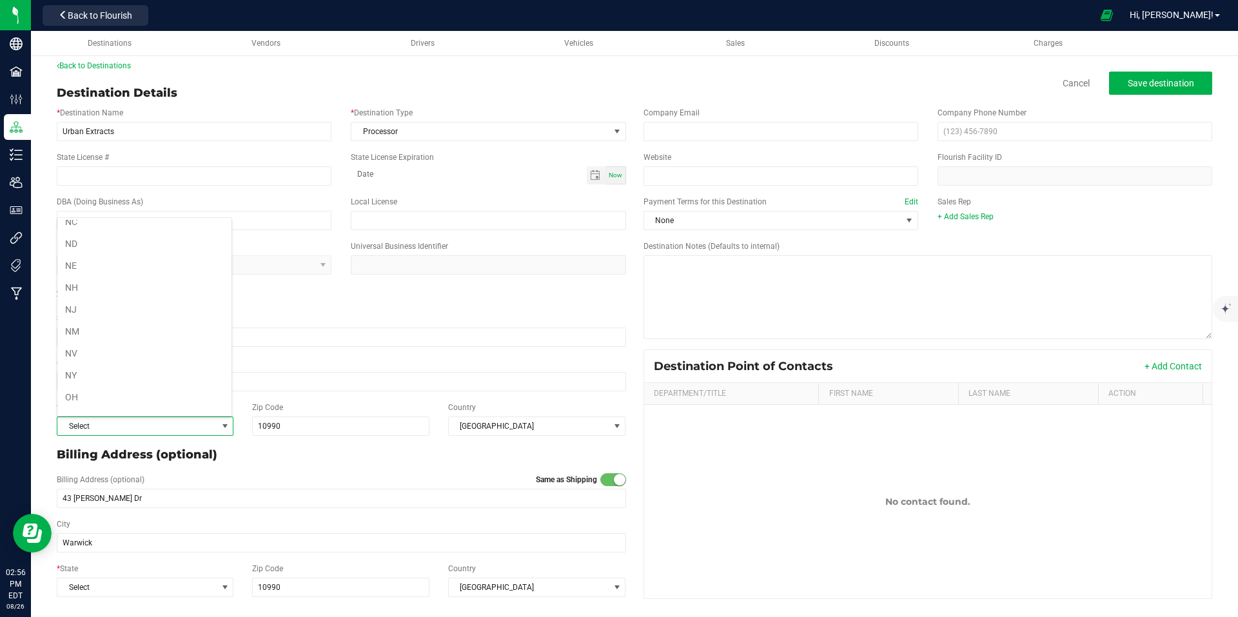
scroll to position [614, 0]
click at [137, 365] on li "NY" at bounding box center [144, 363] width 174 height 22
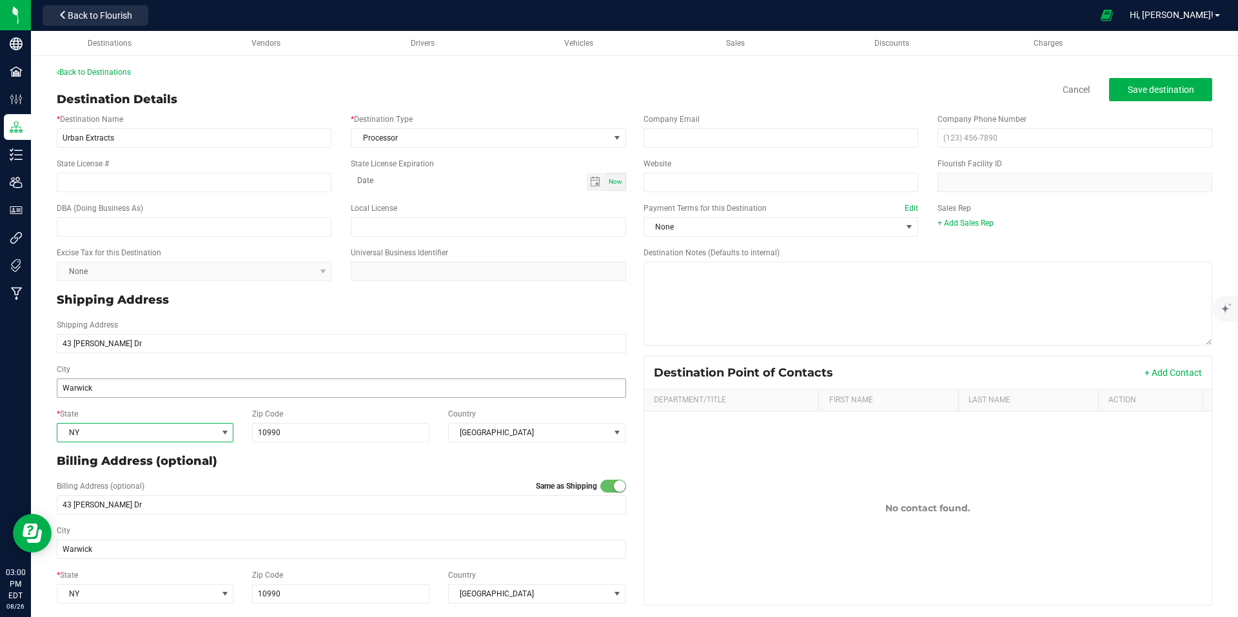
scroll to position [0, 0]
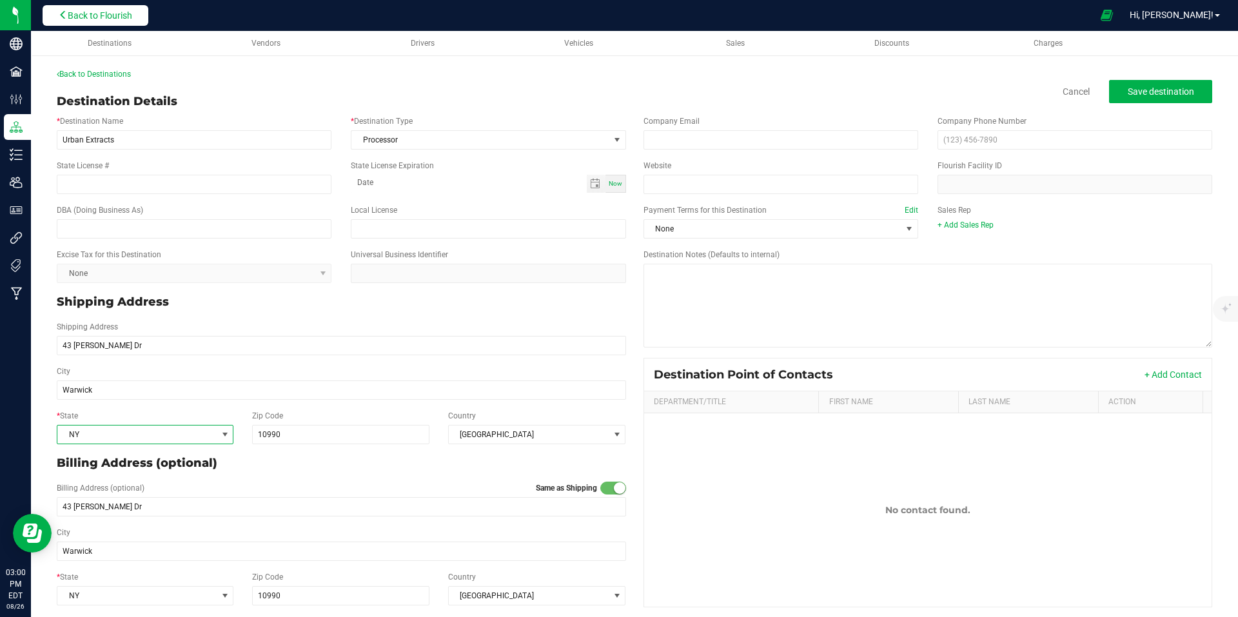
click at [84, 10] on span "Back to Flourish" at bounding box center [100, 15] width 65 height 10
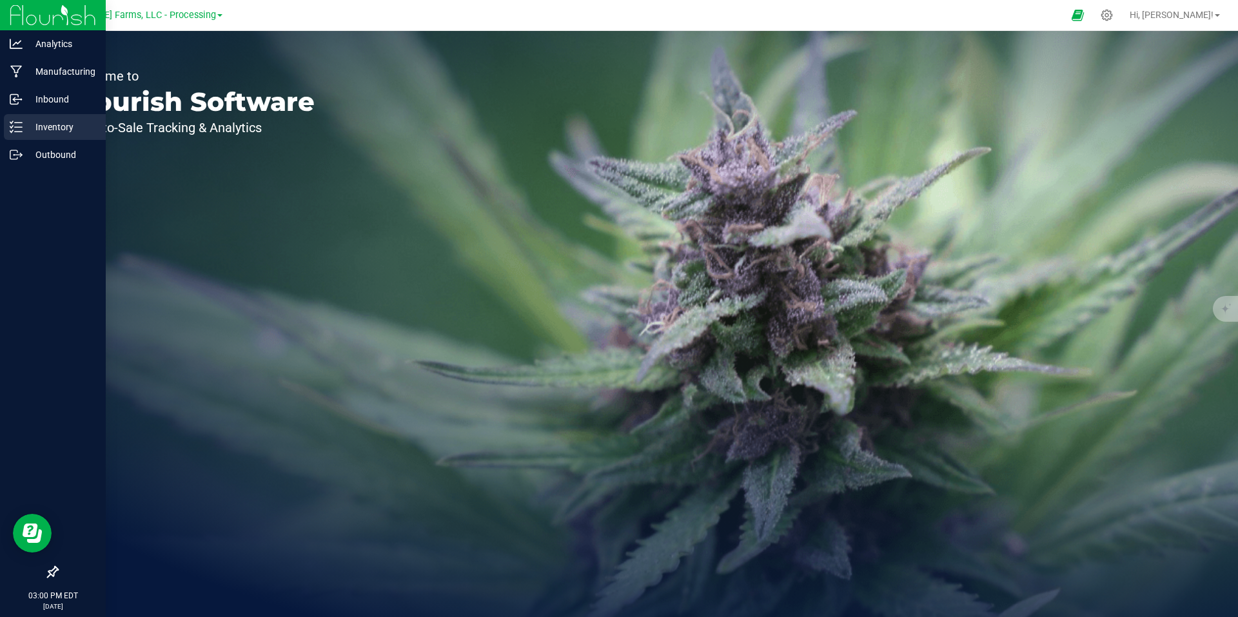
click at [56, 126] on p "Inventory" at bounding box center [61, 126] width 77 height 15
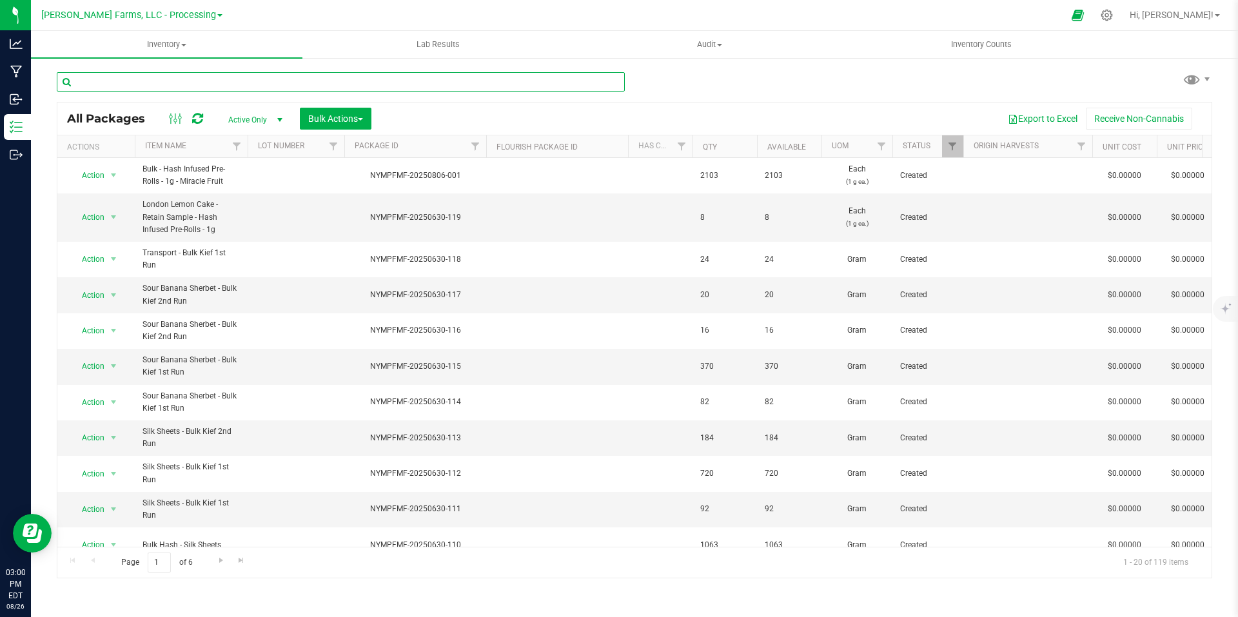
click at [229, 82] on input "text" at bounding box center [341, 81] width 568 height 19
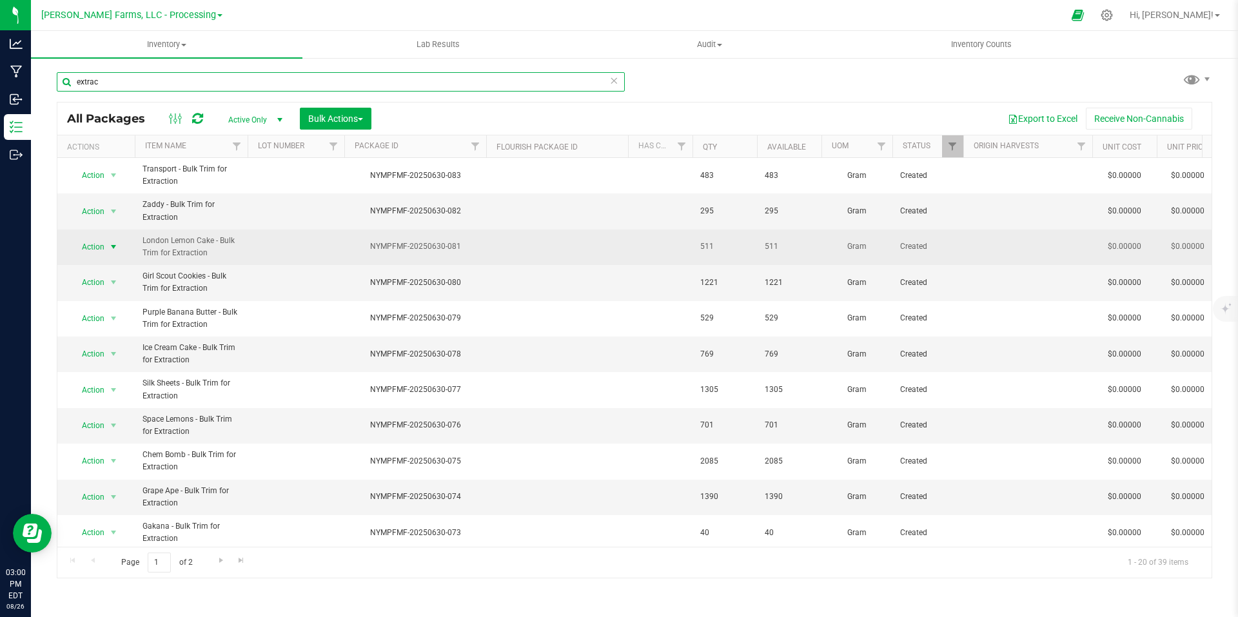
type input "extrac"
click at [118, 245] on span "select" at bounding box center [113, 247] width 10 height 10
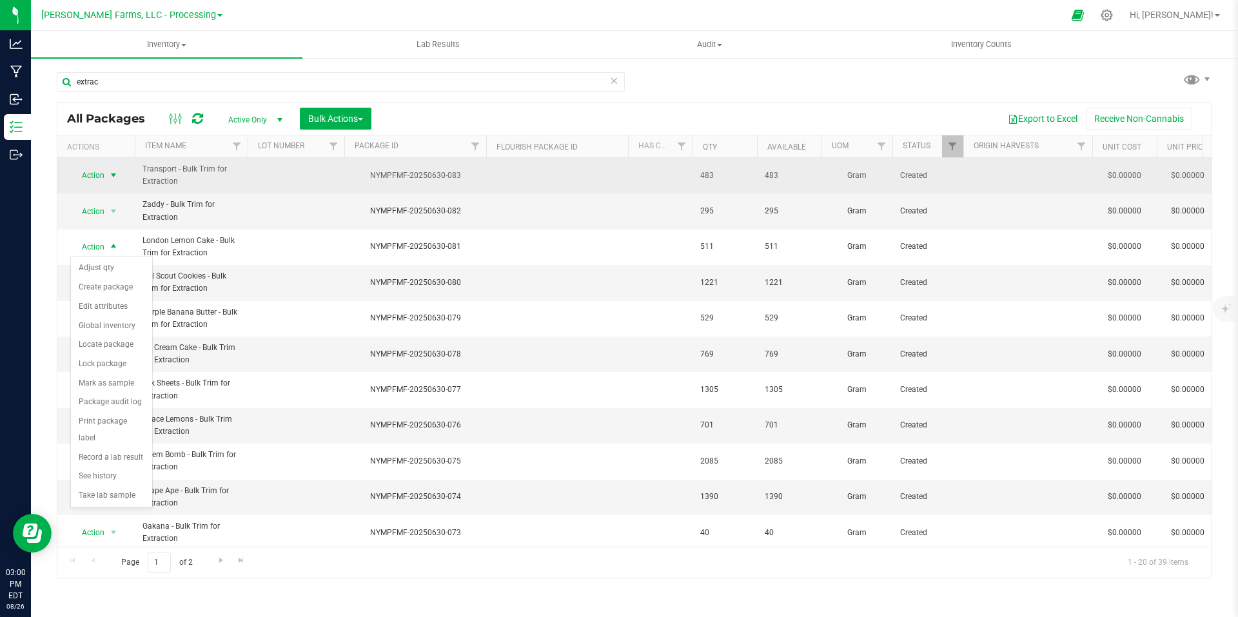
click at [119, 180] on span "select" at bounding box center [113, 175] width 10 height 10
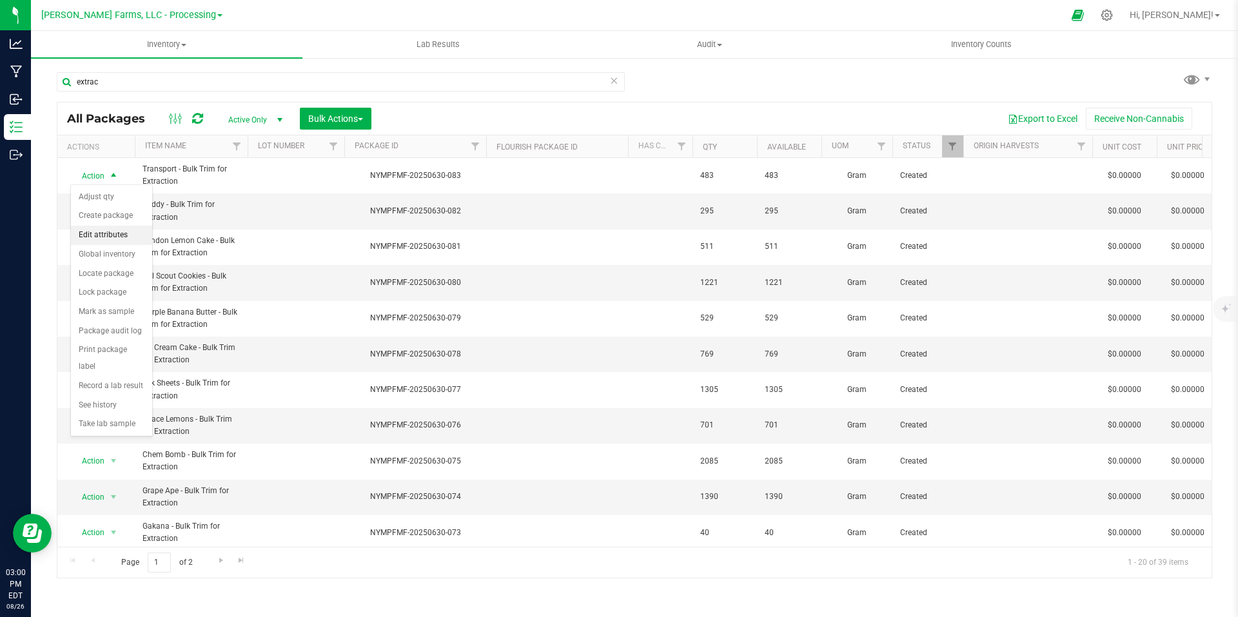
click at [116, 235] on li "Edit attributes" at bounding box center [111, 235] width 81 height 19
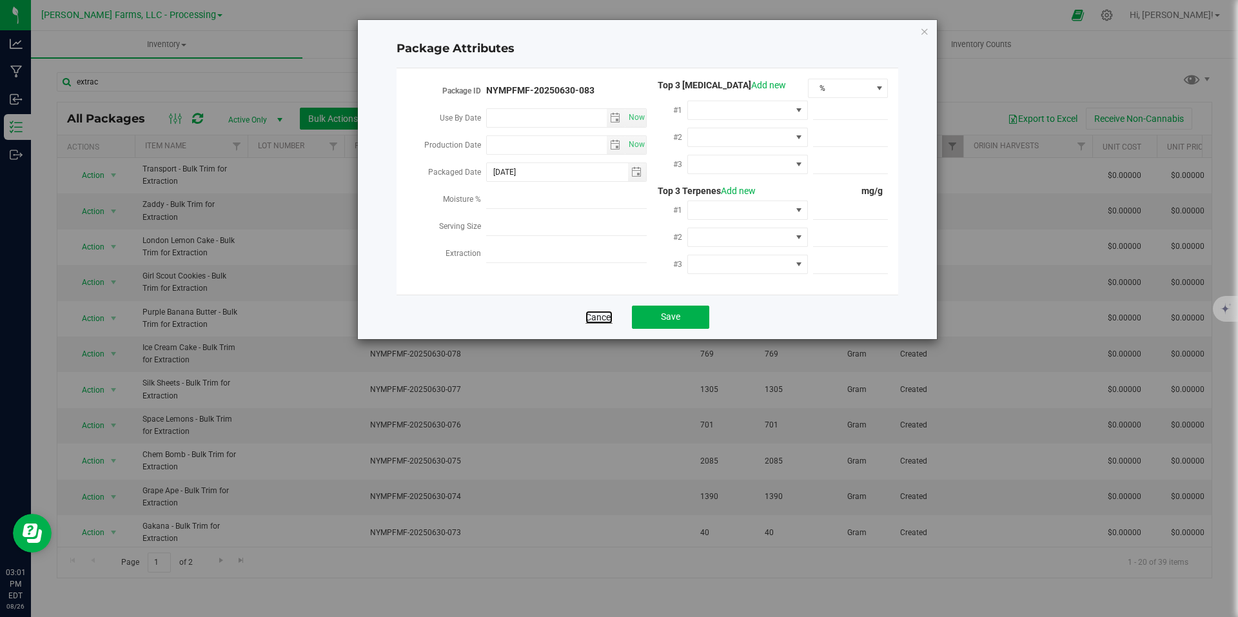
click at [588, 317] on link "Cancel" at bounding box center [599, 317] width 27 height 13
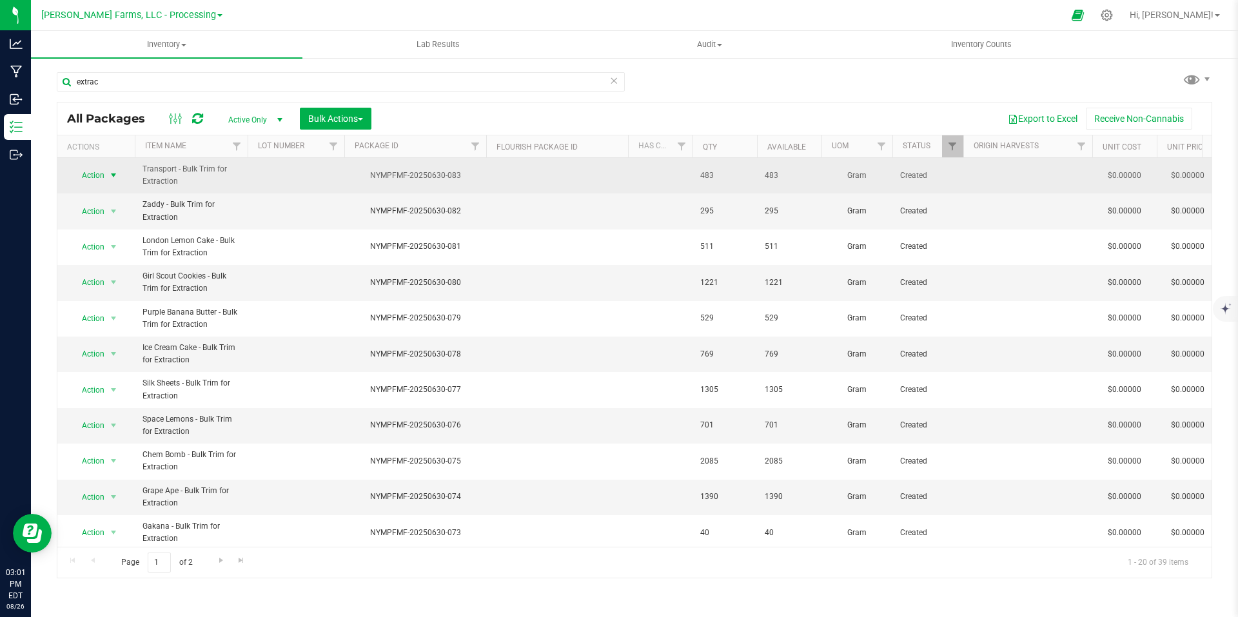
click at [112, 179] on span "select" at bounding box center [113, 175] width 10 height 10
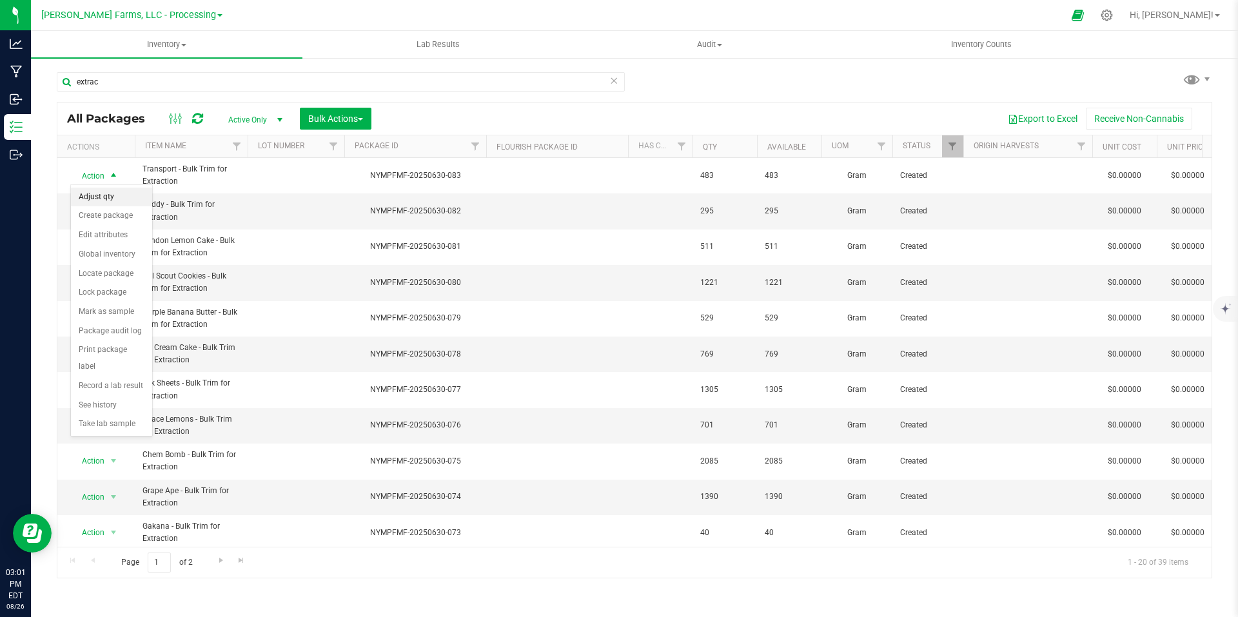
click at [104, 197] on li "Adjust qty" at bounding box center [111, 197] width 81 height 19
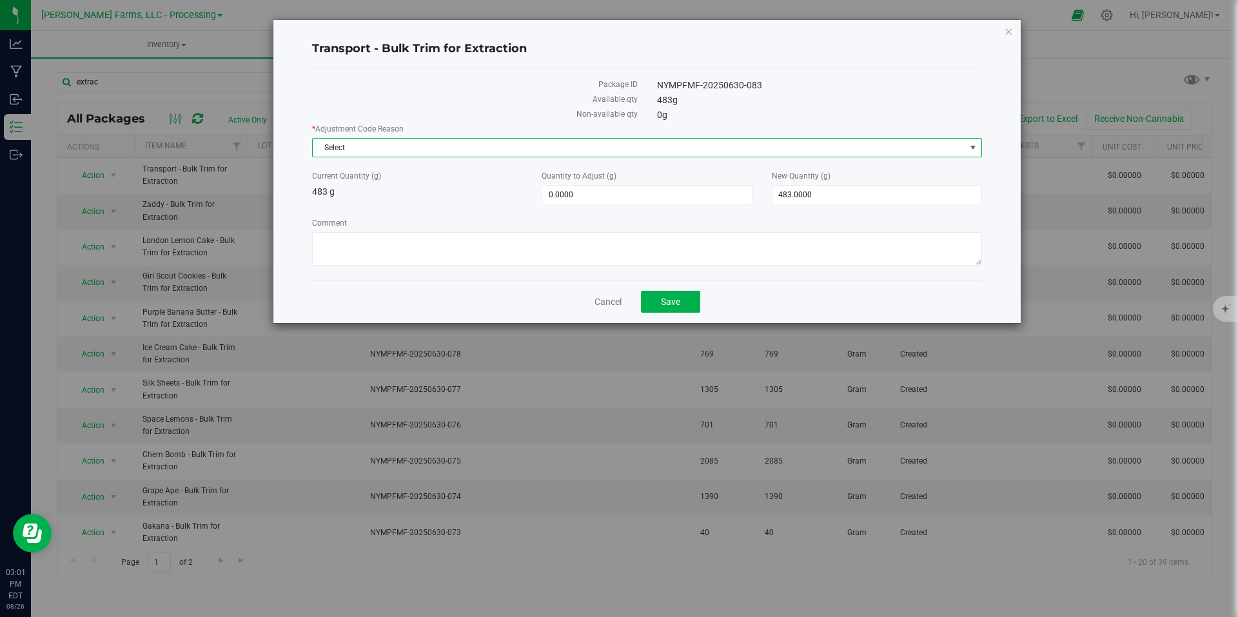
click at [890, 154] on span "Select" at bounding box center [639, 148] width 653 height 18
click at [944, 73] on div "Package ID NYMPFMF-20250630-083 Available qty 483 g Non-available qty 0 g * Adj…" at bounding box center [647, 174] width 670 height 212
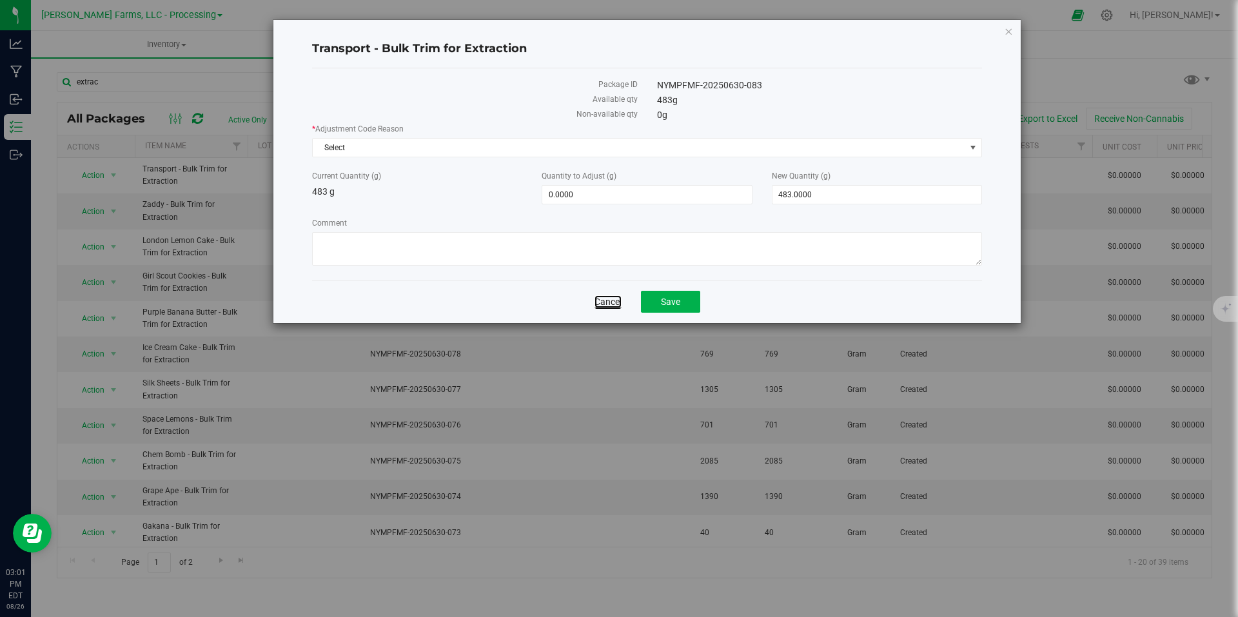
click at [610, 299] on link "Cancel" at bounding box center [608, 301] width 27 height 13
